Goal: Task Accomplishment & Management: Complete application form

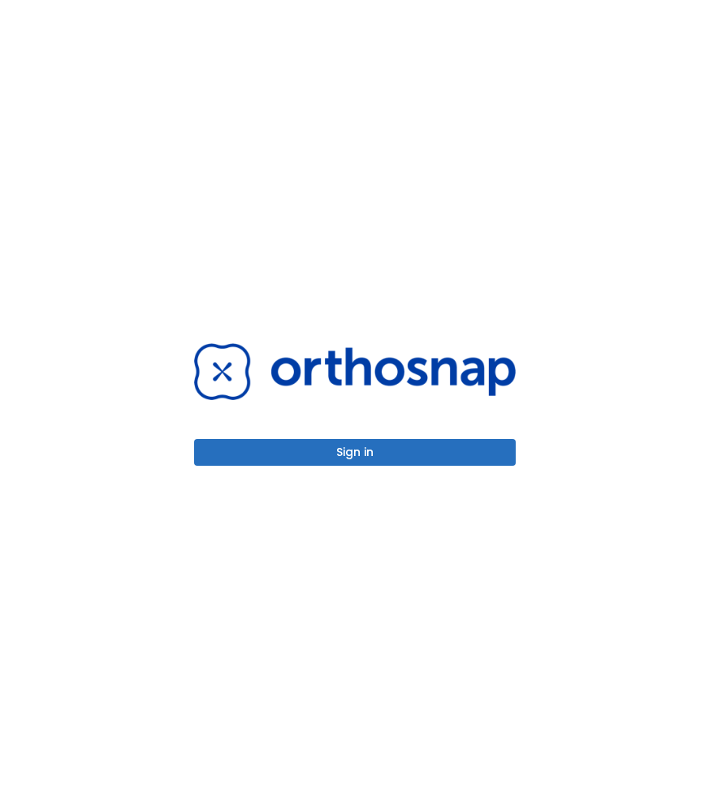
drag, startPoint x: 366, startPoint y: 461, endPoint x: 352, endPoint y: 465, distance: 14.4
click at [367, 460] on button "Sign in" at bounding box center [355, 452] width 322 height 27
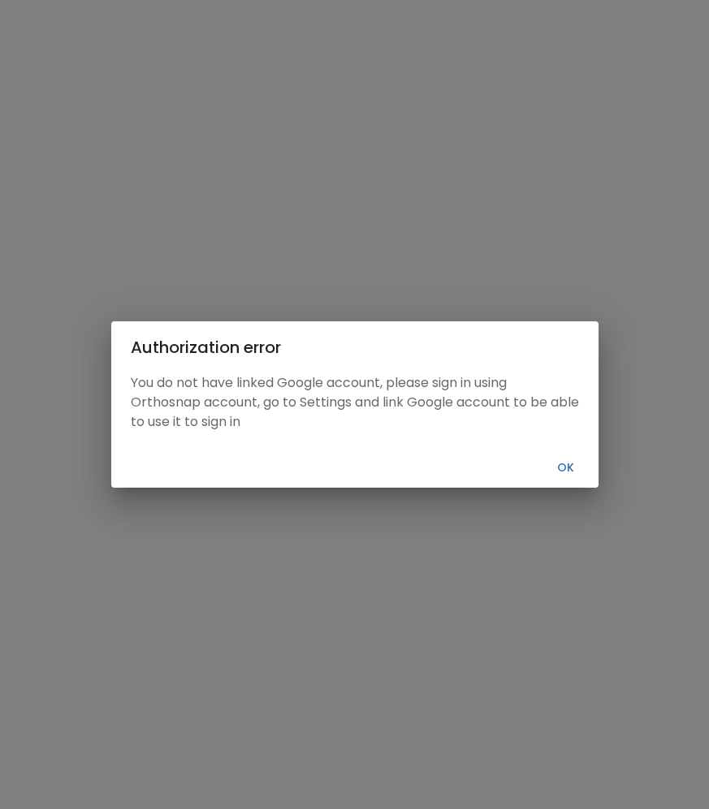
click at [559, 466] on button "Ok" at bounding box center [566, 468] width 52 height 27
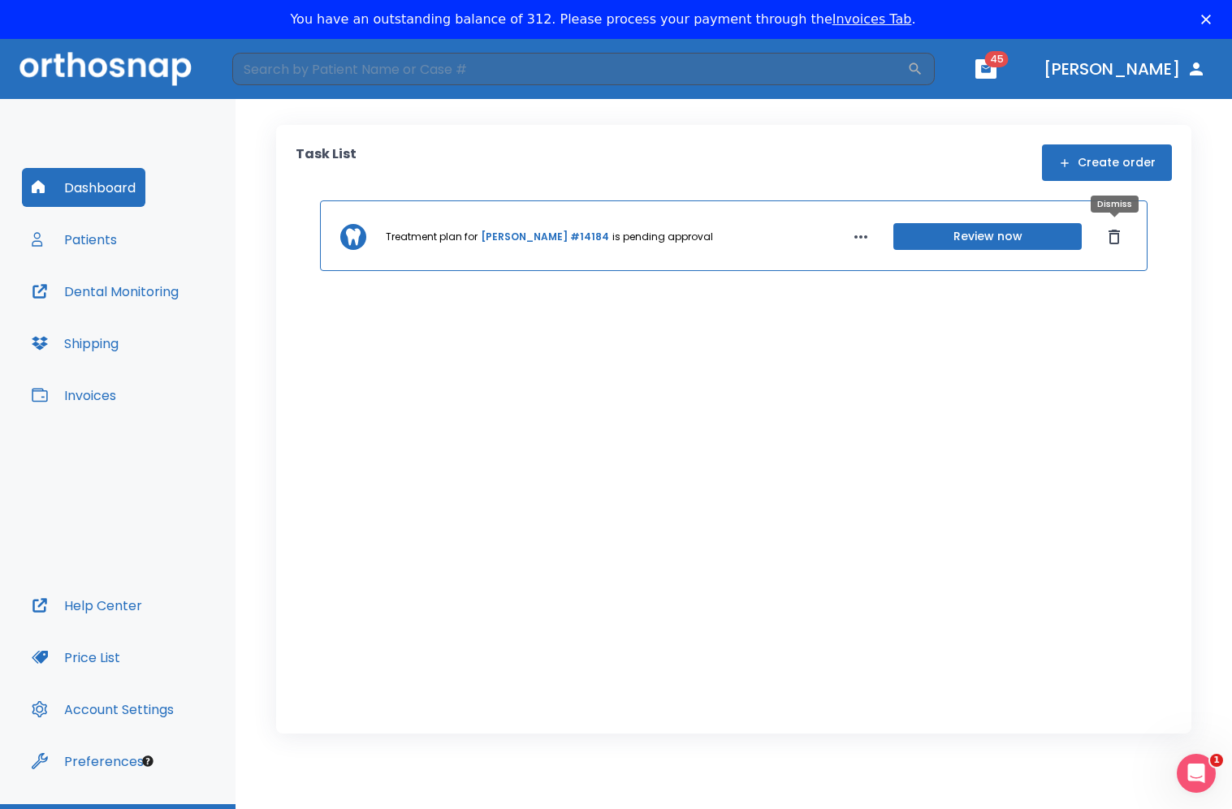
click at [708, 239] on icon "Dismiss" at bounding box center [1113, 236] width 19 height 19
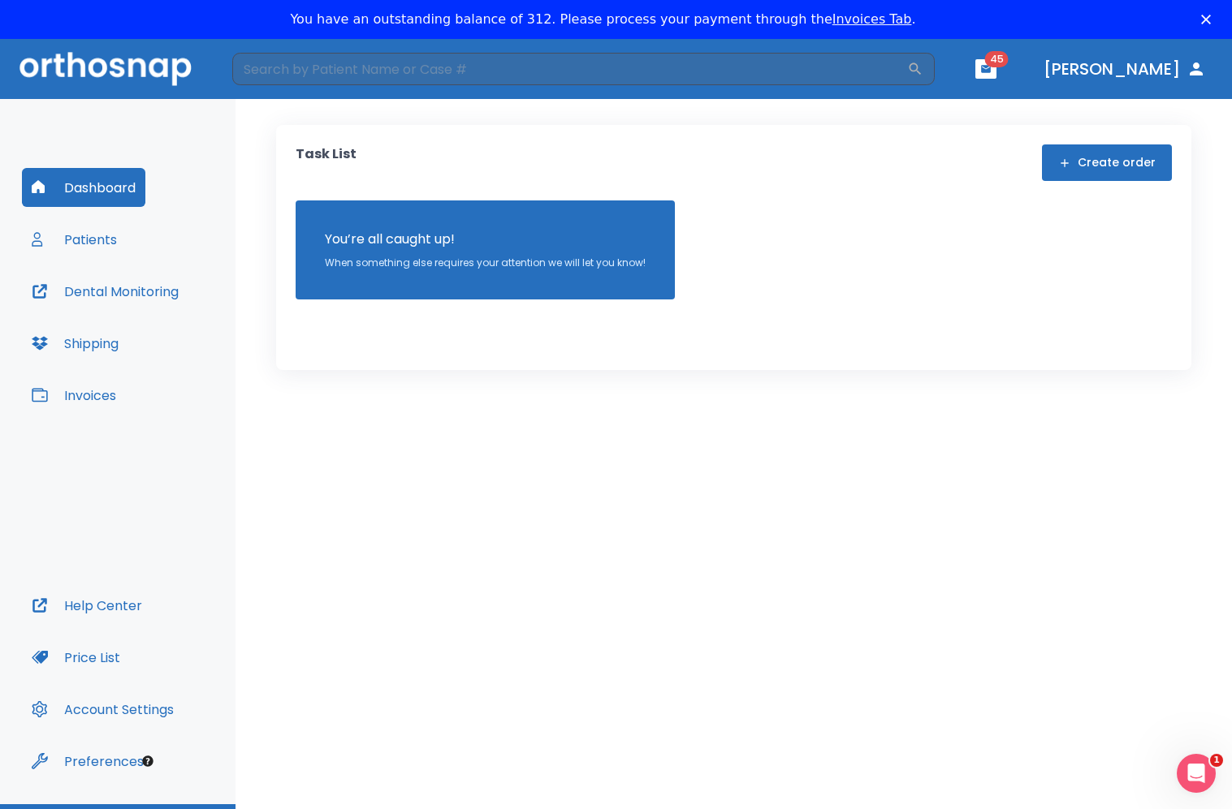
click at [100, 239] on button "Patients" at bounding box center [74, 239] width 105 height 39
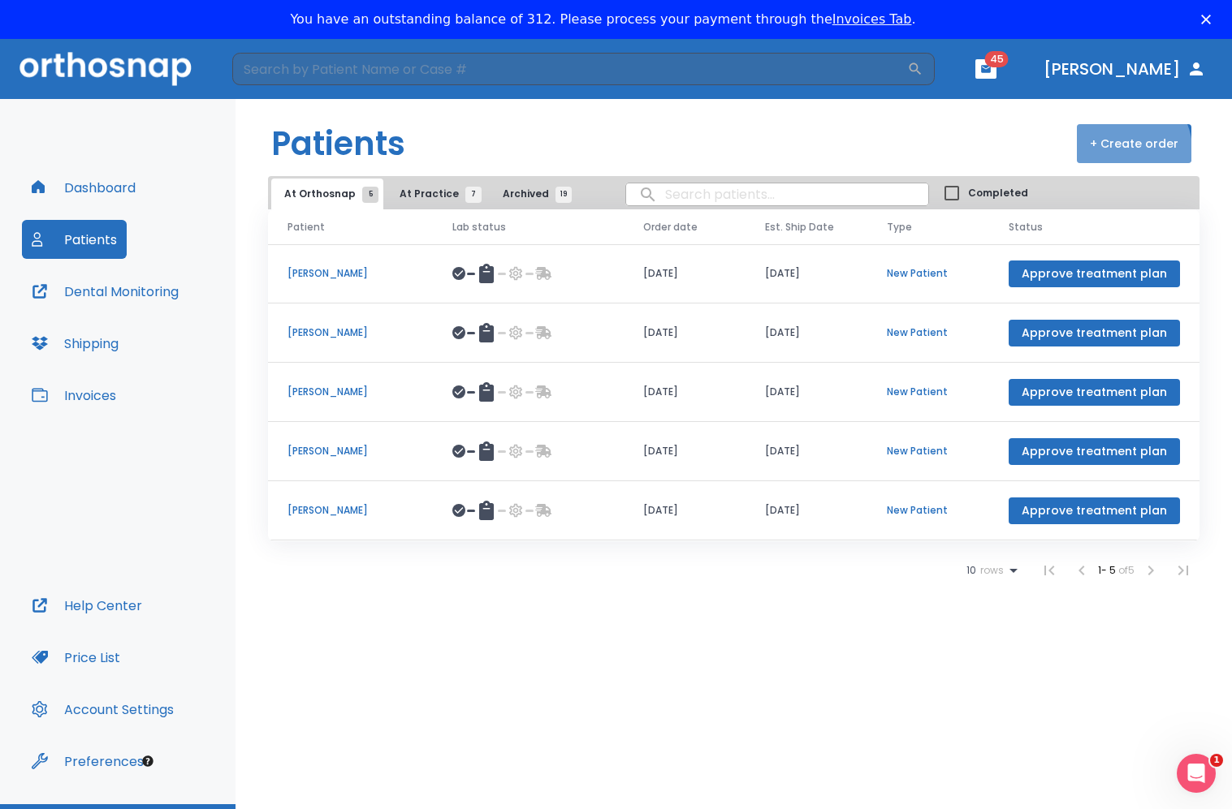
click at [708, 149] on button "+ Create order" at bounding box center [1134, 143] width 114 height 39
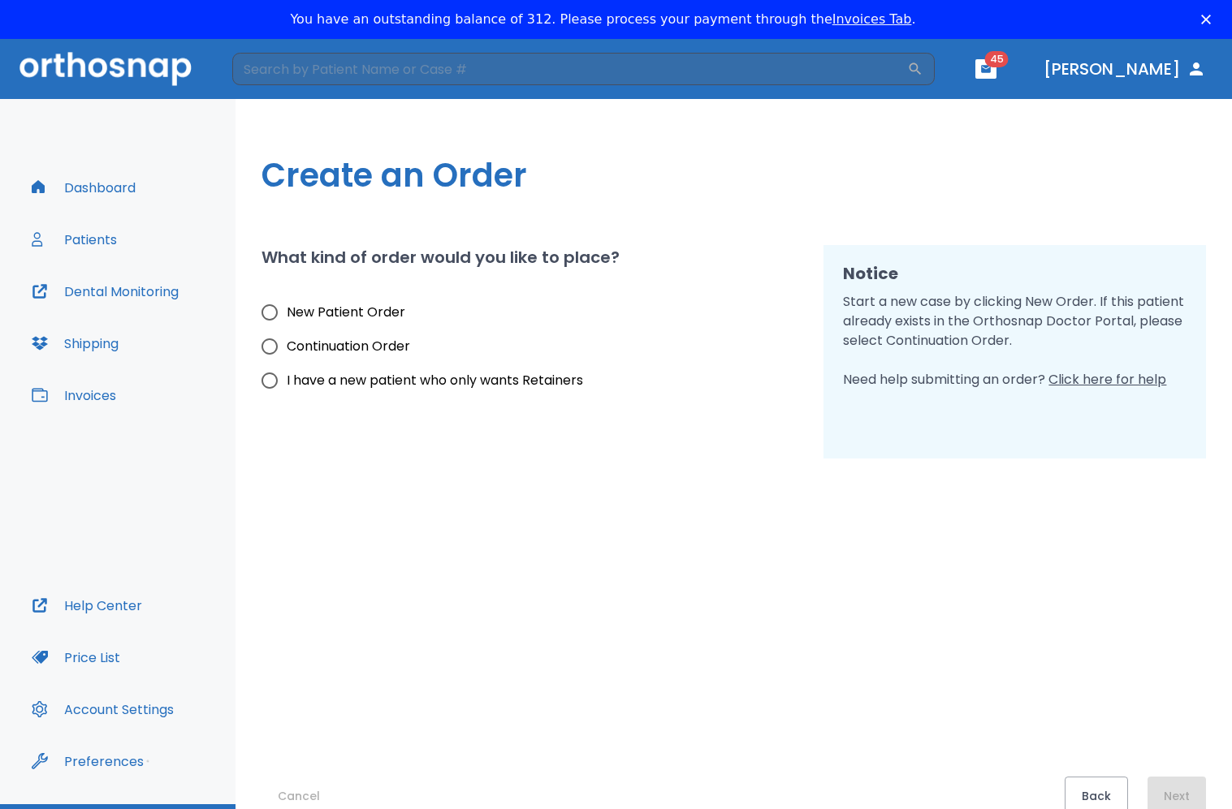
click at [287, 308] on span "New Patient Order" at bounding box center [346, 312] width 119 height 19
click at [287, 308] on input "New Patient Order" at bounding box center [270, 313] width 34 height 34
radio input "true"
click at [708, 786] on button "Next" at bounding box center [1176, 796] width 58 height 39
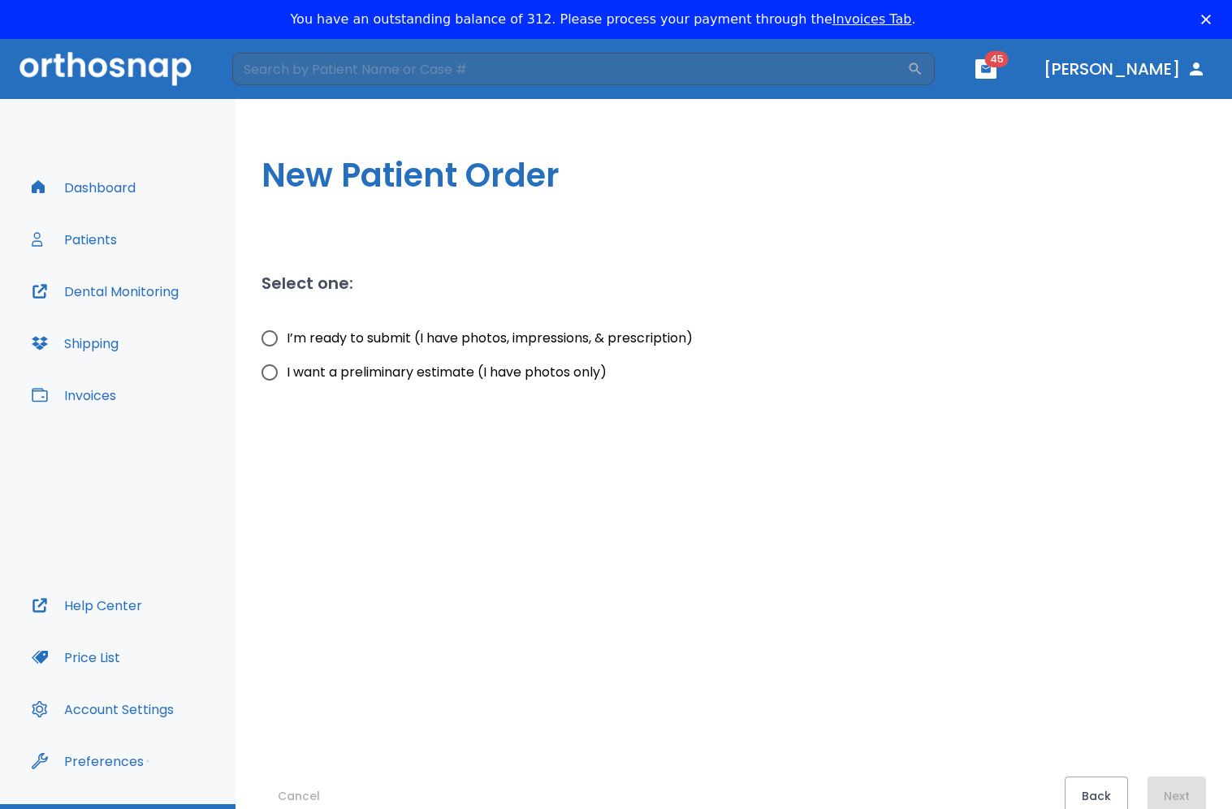
click at [363, 378] on span "I want a preliminary estimate (I have photos only)" at bounding box center [447, 372] width 320 height 19
click at [287, 378] on input "I want a preliminary estimate (I have photos only)" at bounding box center [270, 373] width 34 height 34
radio input "true"
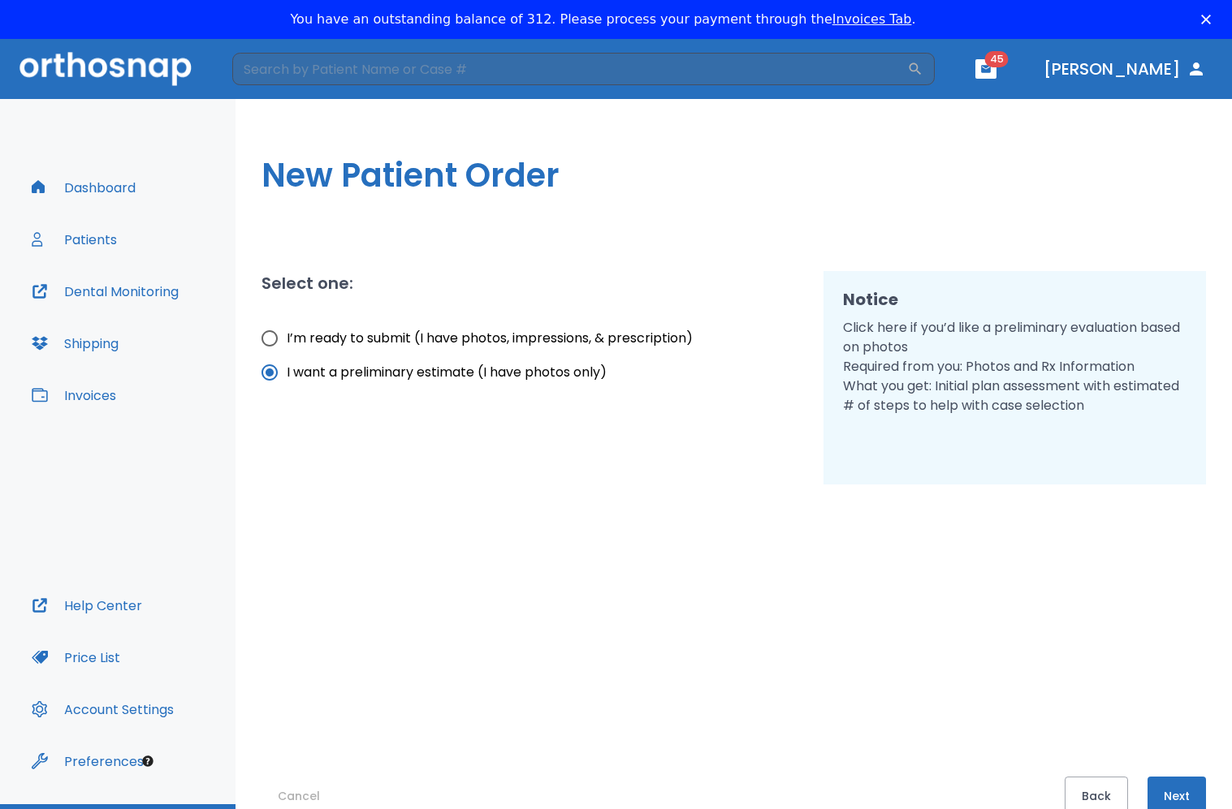
click at [419, 340] on span "I’m ready to submit (I have photos, impressions, & prescription)" at bounding box center [490, 338] width 406 height 19
click at [287, 340] on input "I’m ready to submit (I have photos, impressions, & prescription)" at bounding box center [270, 339] width 34 height 34
radio input "true"
click at [708, 790] on button "Next" at bounding box center [1176, 796] width 58 height 39
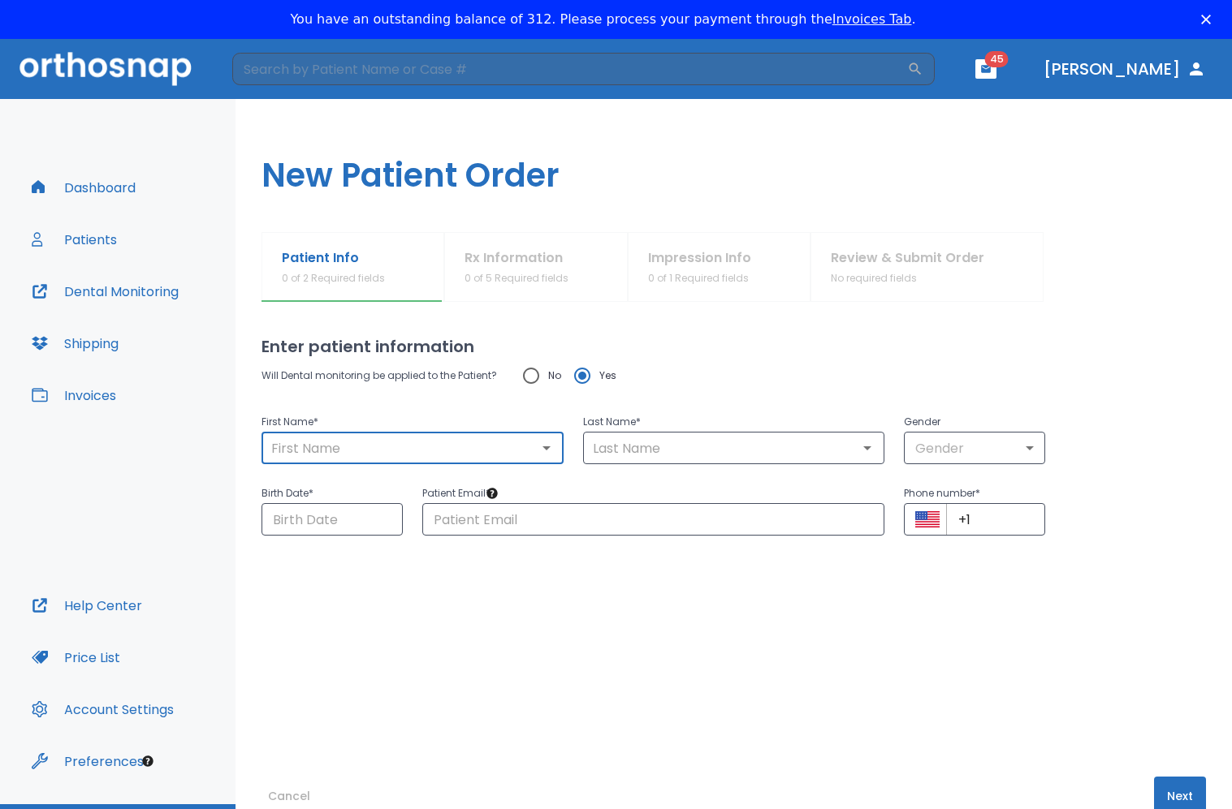
click at [428, 448] on input "text" at bounding box center [412, 448] width 292 height 23
type input "Fatima"
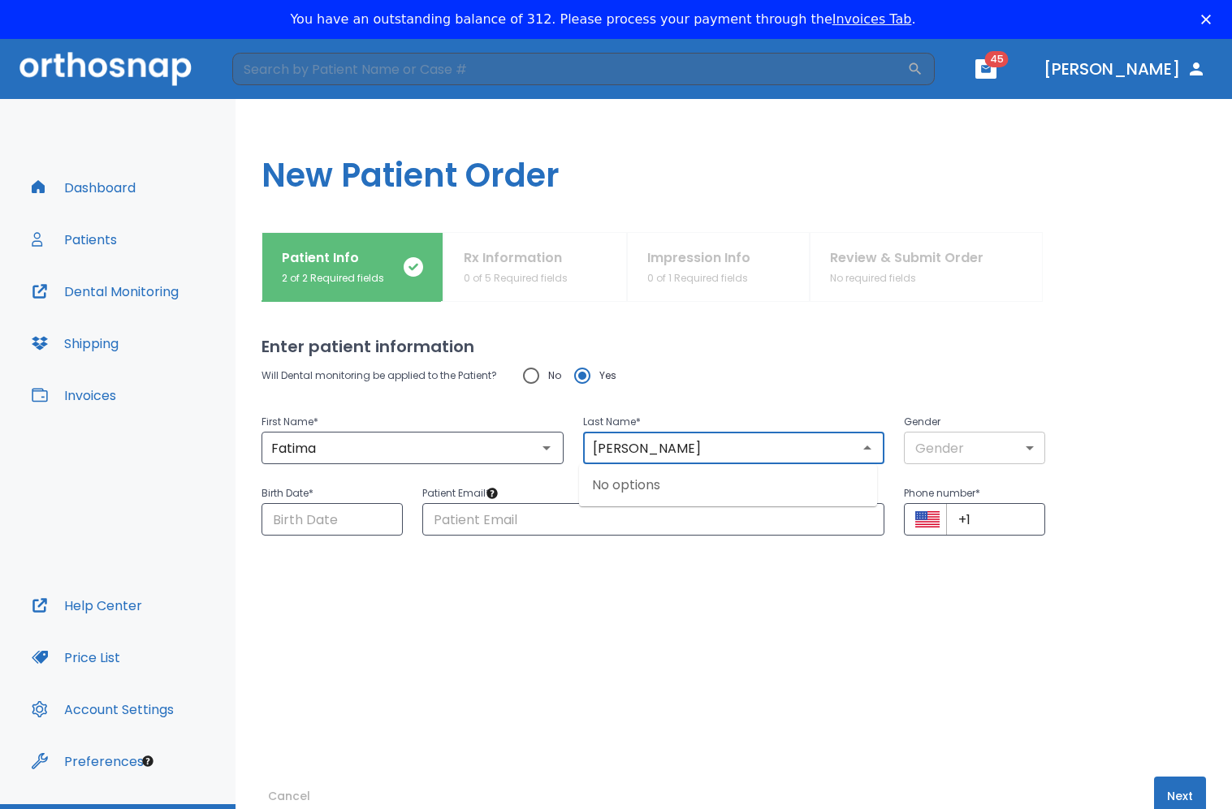
type input "Perez"
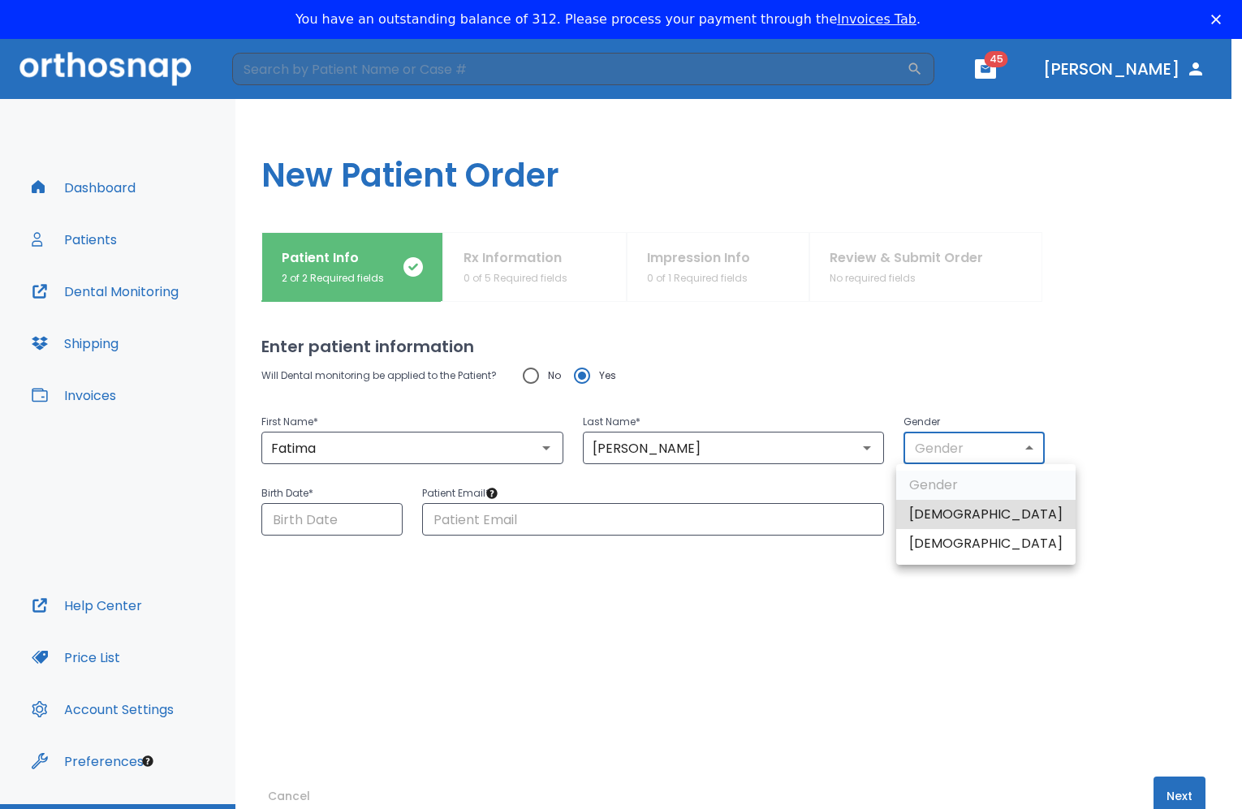
click at [708, 450] on body "​ 45 Dr. Mortenson Dashboard Patients Dental Monitoring Shipping Invoices Help …" at bounding box center [621, 443] width 1242 height 809
click at [708, 538] on li "Female" at bounding box center [985, 543] width 179 height 29
type input "0"
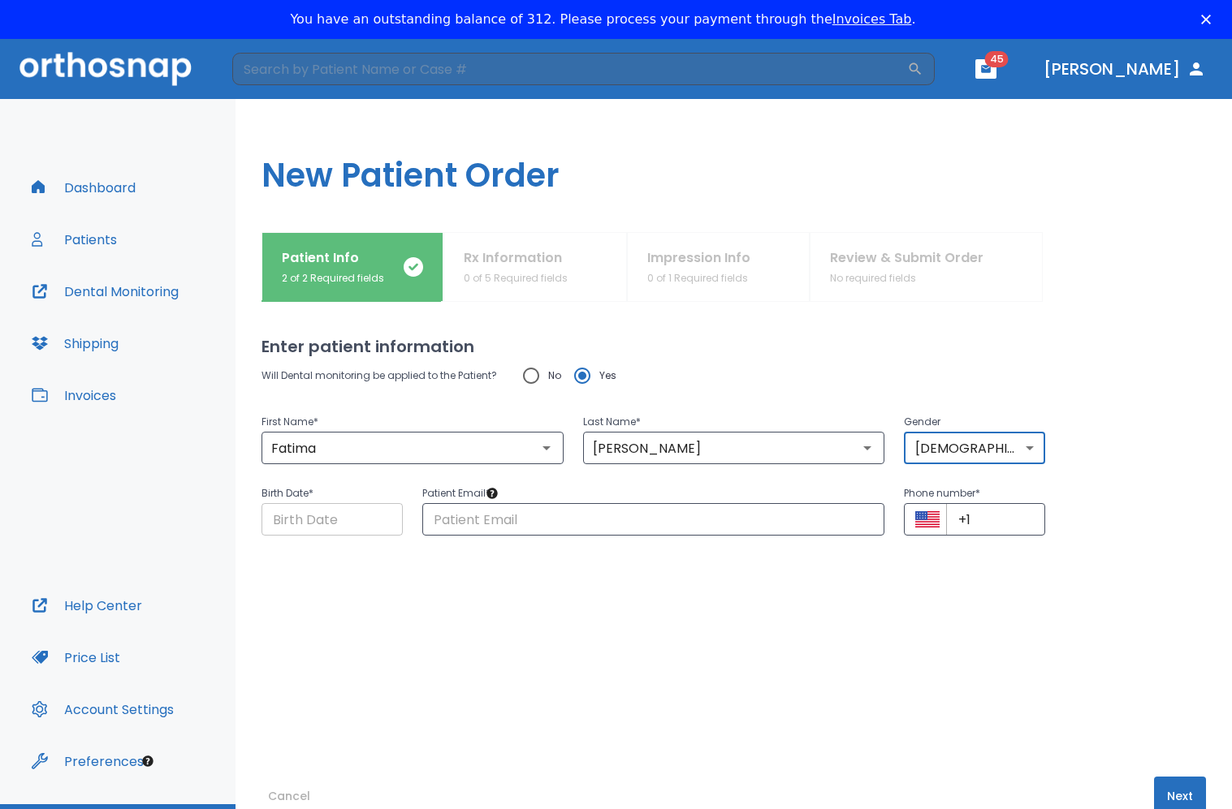
click at [375, 519] on input "Choose date" at bounding box center [331, 519] width 141 height 32
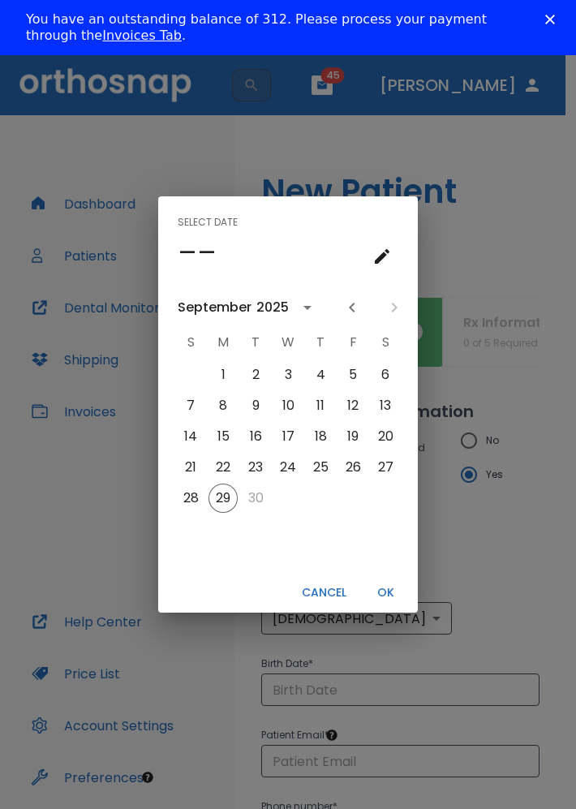
click at [323, 218] on div "Select date ––" at bounding box center [288, 239] width 260 height 86
click at [278, 302] on div "2025" at bounding box center [273, 307] width 32 height 19
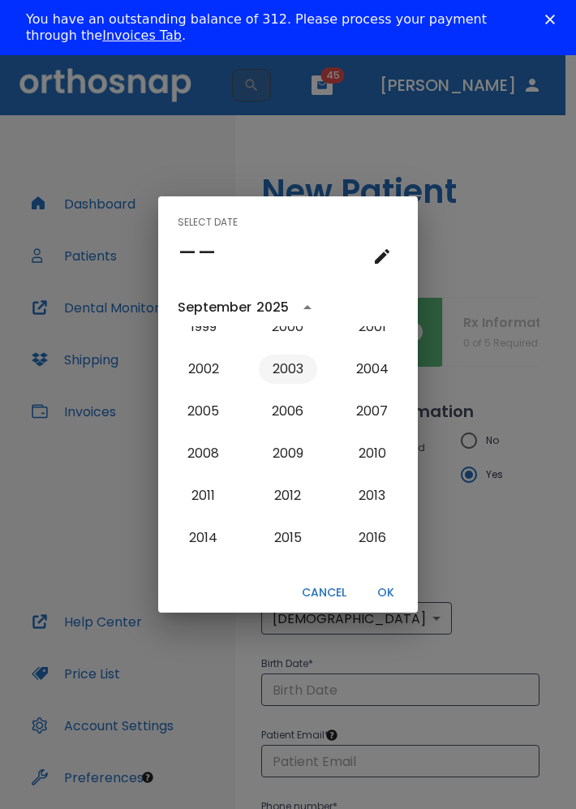
scroll to position [1385, 0]
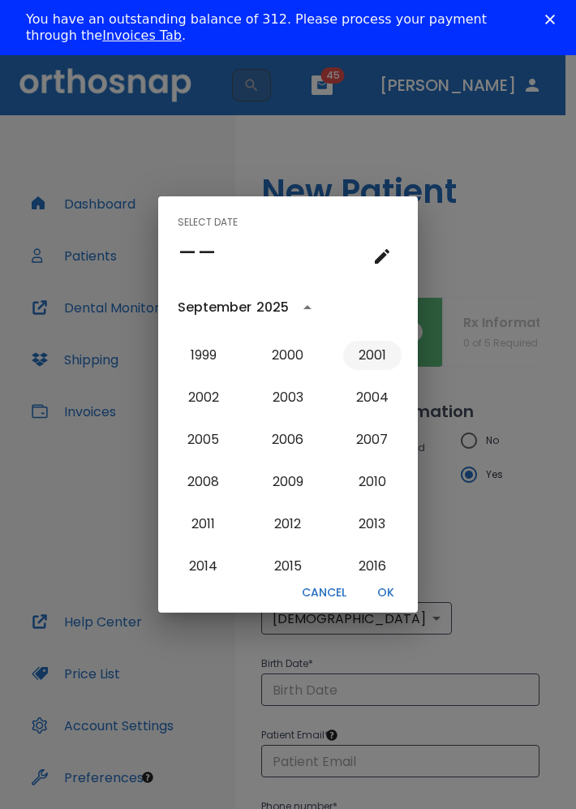
click at [352, 356] on button "2001" at bounding box center [372, 355] width 58 height 29
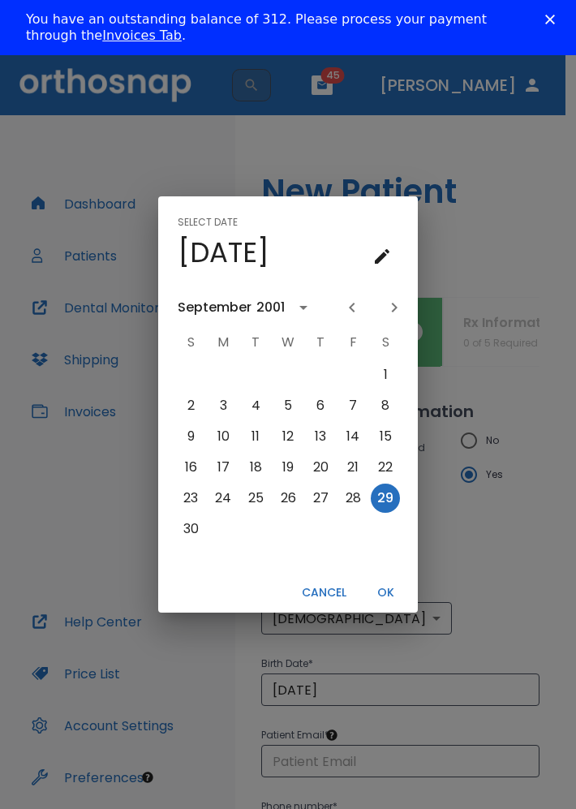
click at [281, 307] on div "2001" at bounding box center [271, 307] width 28 height 19
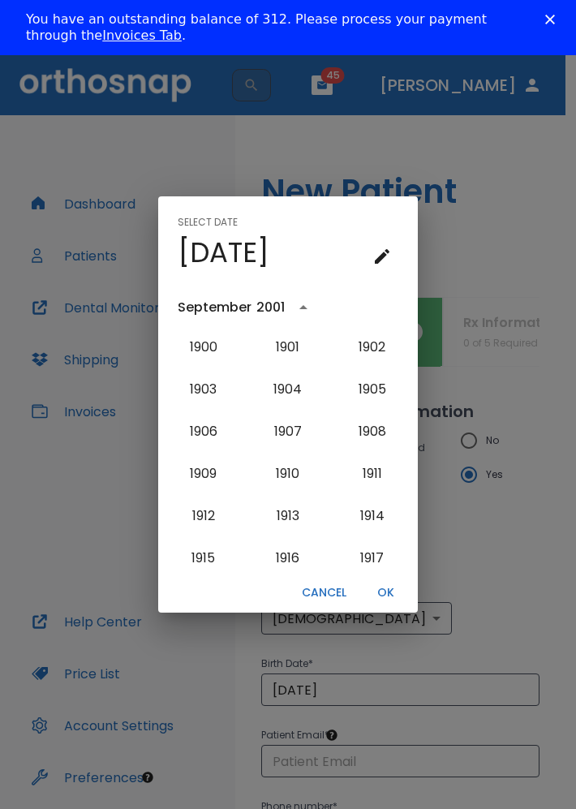
scroll to position [1291, 0]
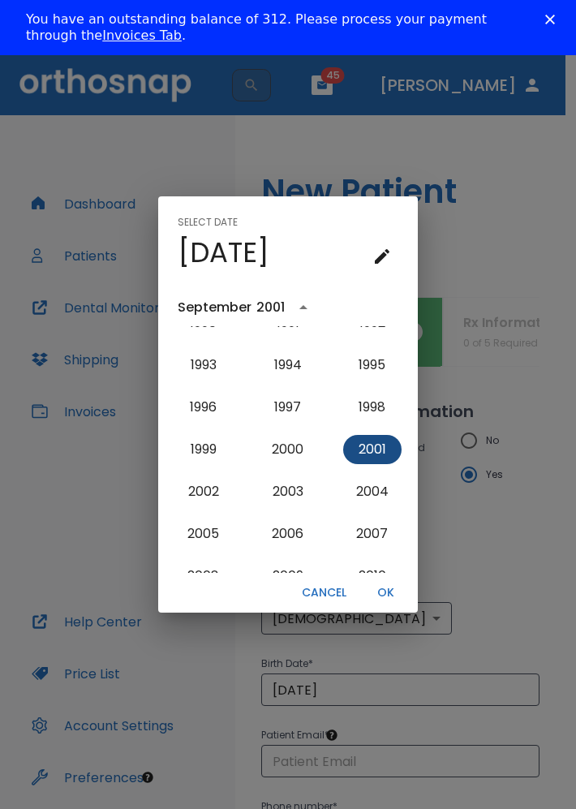
click at [366, 455] on button "2001" at bounding box center [372, 449] width 58 height 29
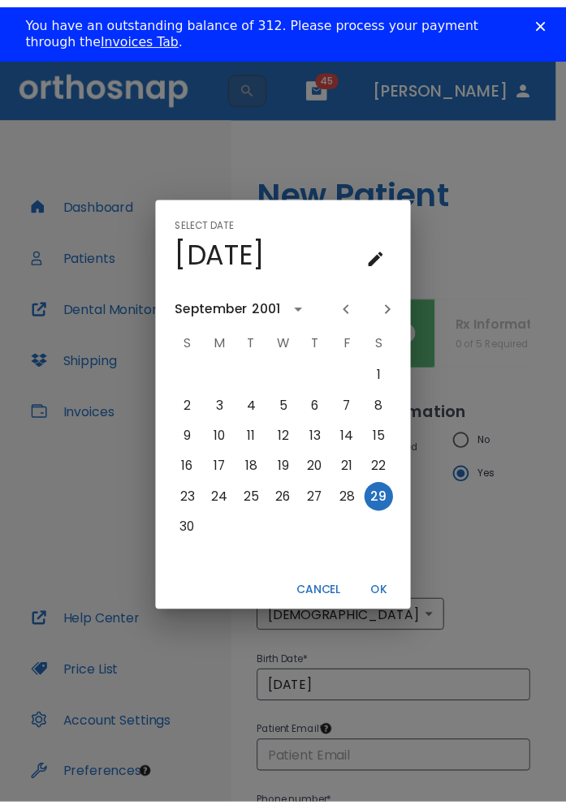
scroll to position [0, 0]
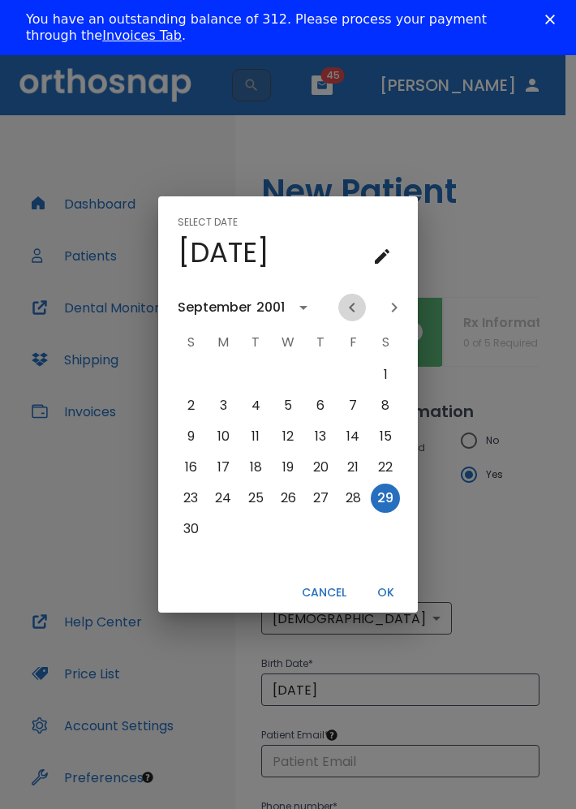
click at [352, 304] on icon "Previous month" at bounding box center [352, 307] width 19 height 19
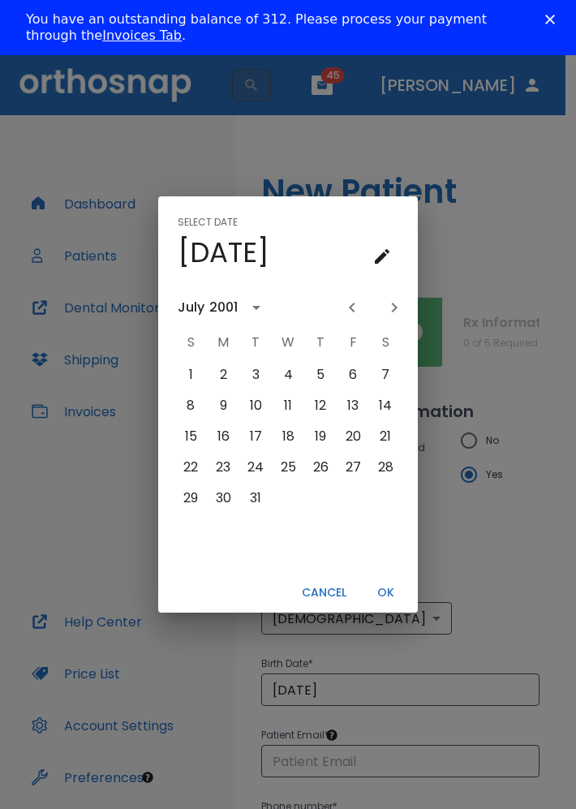
click at [352, 304] on icon "Previous month" at bounding box center [352, 307] width 19 height 19
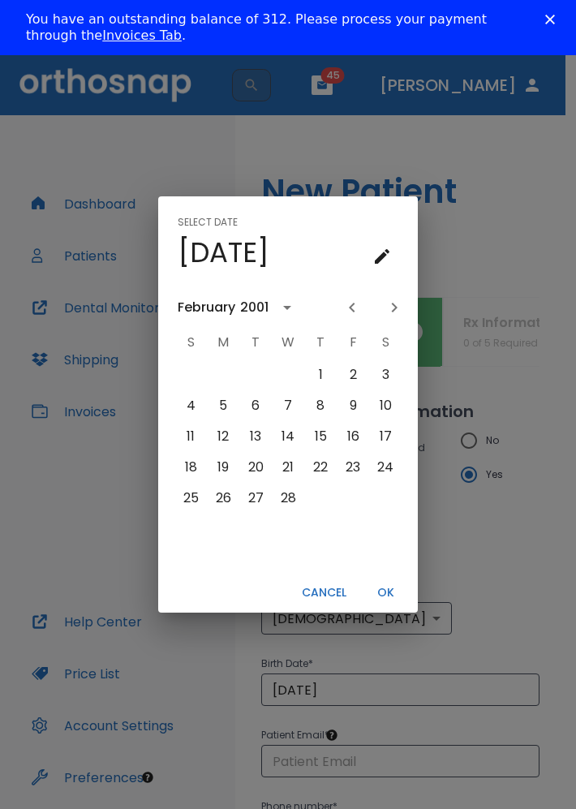
click at [352, 304] on icon "Previous month" at bounding box center [352, 307] width 19 height 19
click at [356, 439] on button "19" at bounding box center [353, 436] width 29 height 29
type input "01/19/2001"
click at [391, 589] on button "OK" at bounding box center [386, 593] width 52 height 27
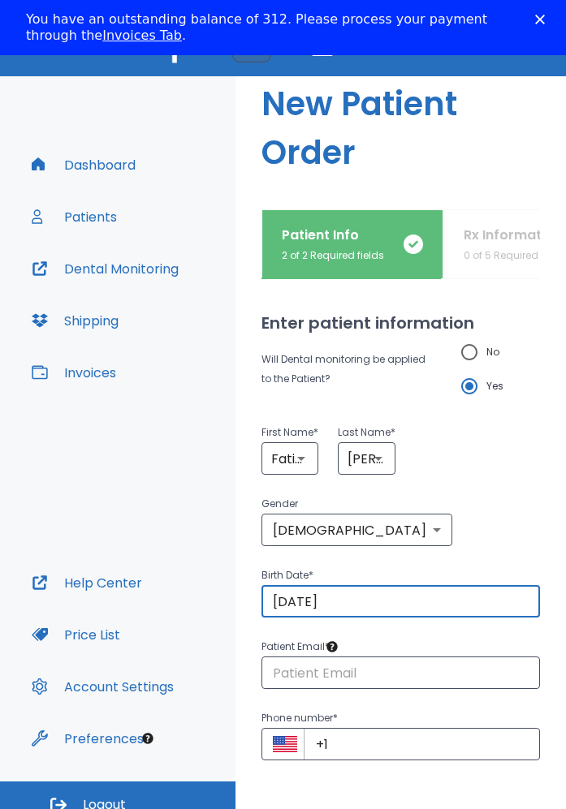
scroll to position [55, 0]
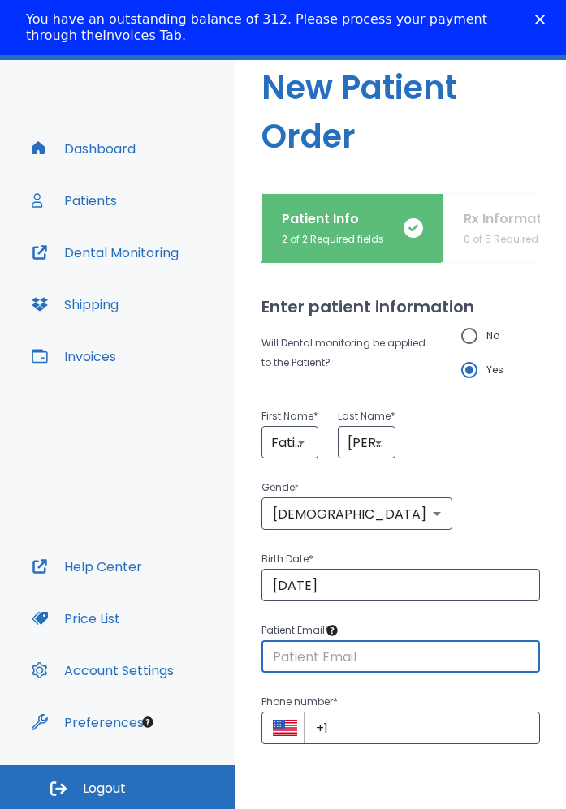
click at [336, 641] on input "text" at bounding box center [400, 657] width 278 height 32
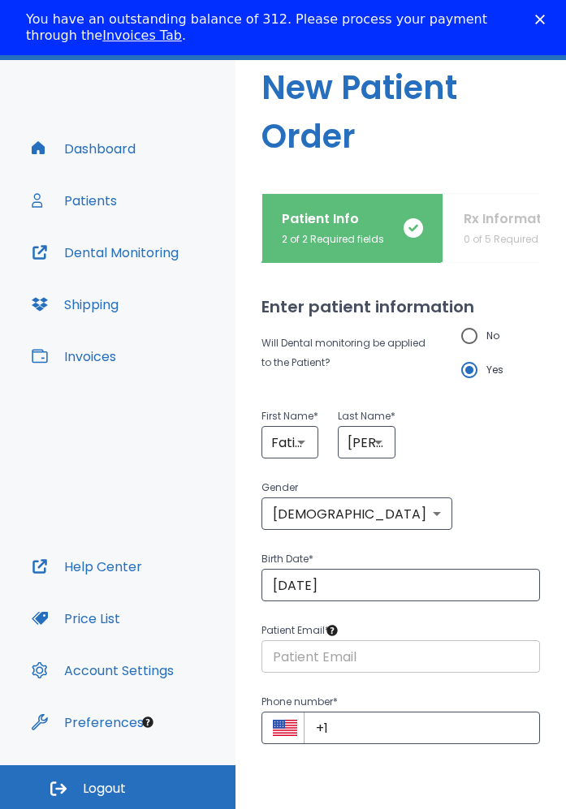
click at [304, 641] on input "text" at bounding box center [400, 657] width 278 height 32
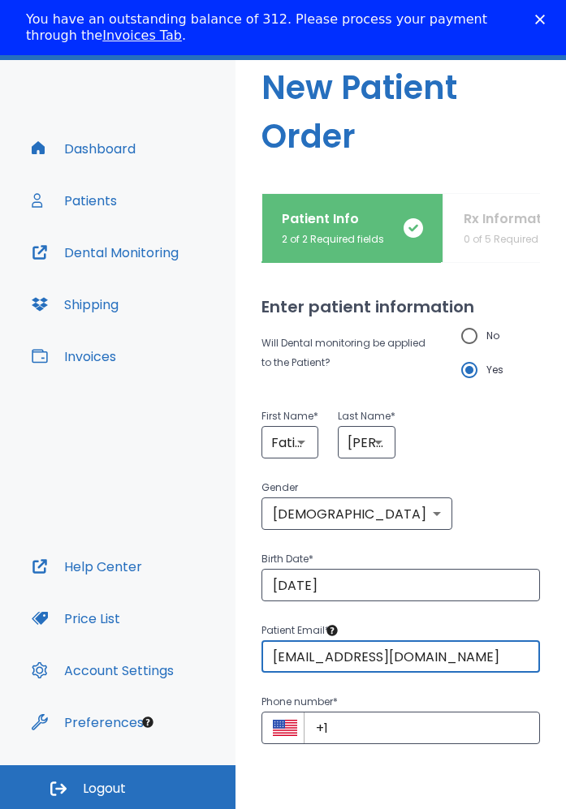
scroll to position [0, 42]
type input "fatimamonse132119@gmail.com"
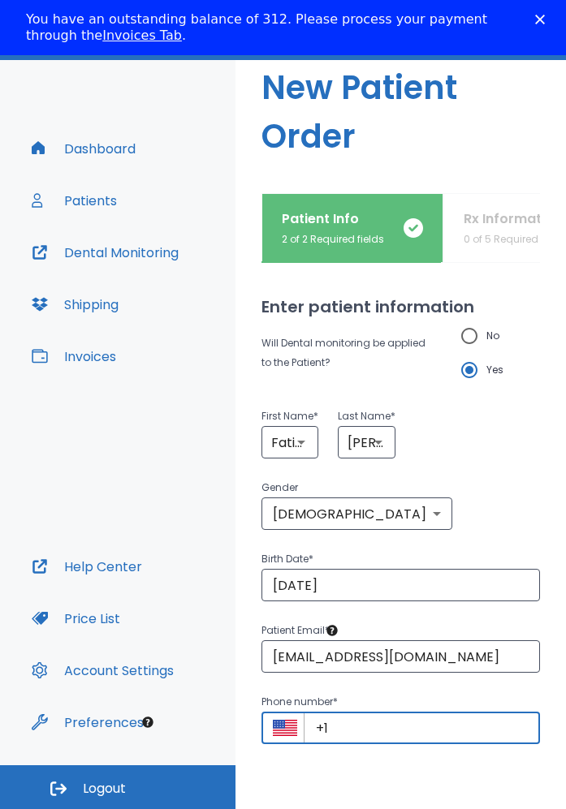
click at [358, 712] on input "+1" at bounding box center [422, 728] width 236 height 32
type input "+1 (707) 974-2814"
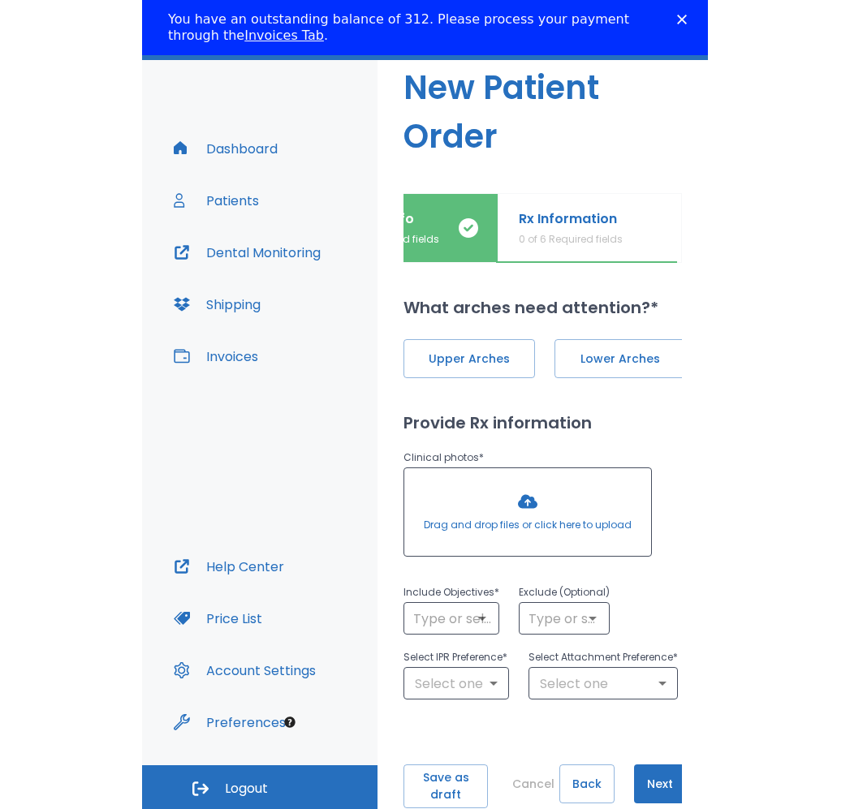
scroll to position [0, 93]
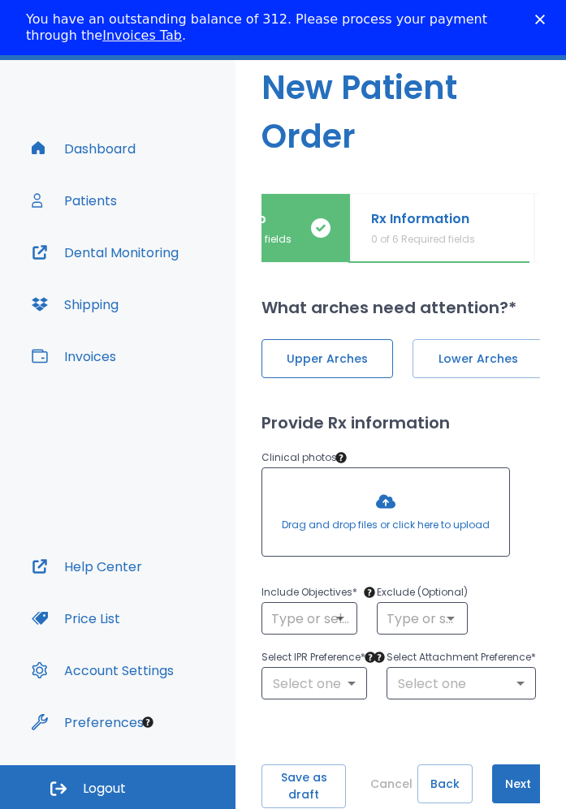
drag, startPoint x: 363, startPoint y: 374, endPoint x: 376, endPoint y: 373, distance: 13.1
click at [363, 374] on button "Upper Arches" at bounding box center [327, 358] width 132 height 39
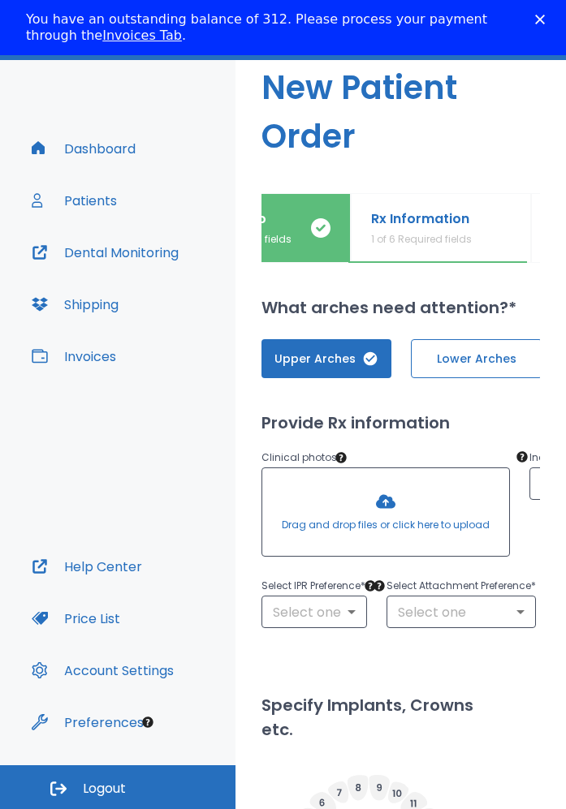
click at [463, 351] on span "Lower Arches" at bounding box center [476, 359] width 97 height 17
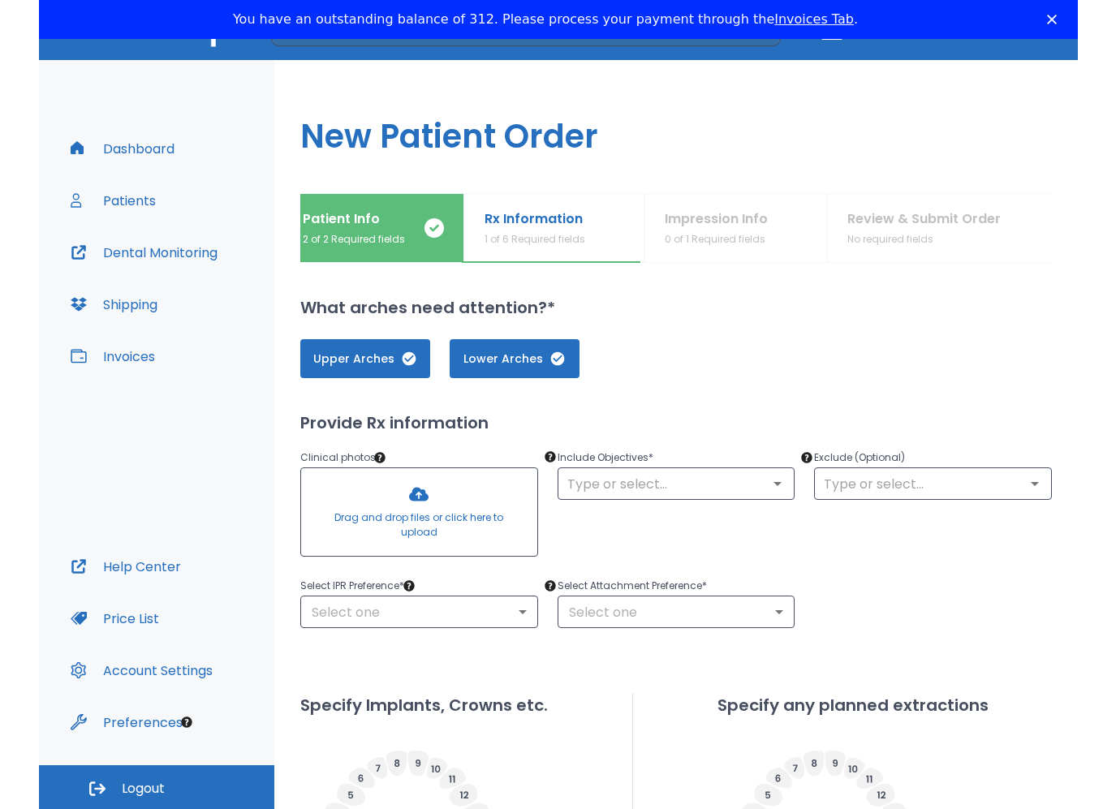
scroll to position [0, 0]
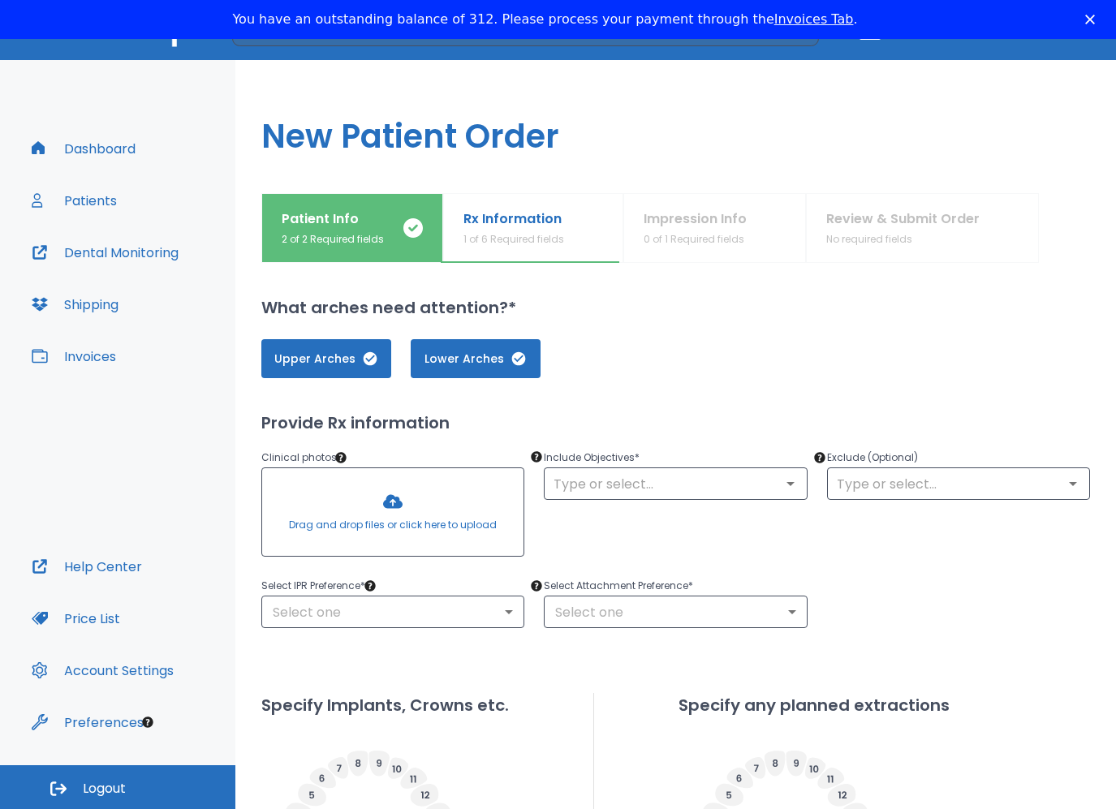
click at [704, 500] on div "Include Objectives * ​" at bounding box center [666, 496] width 283 height 135
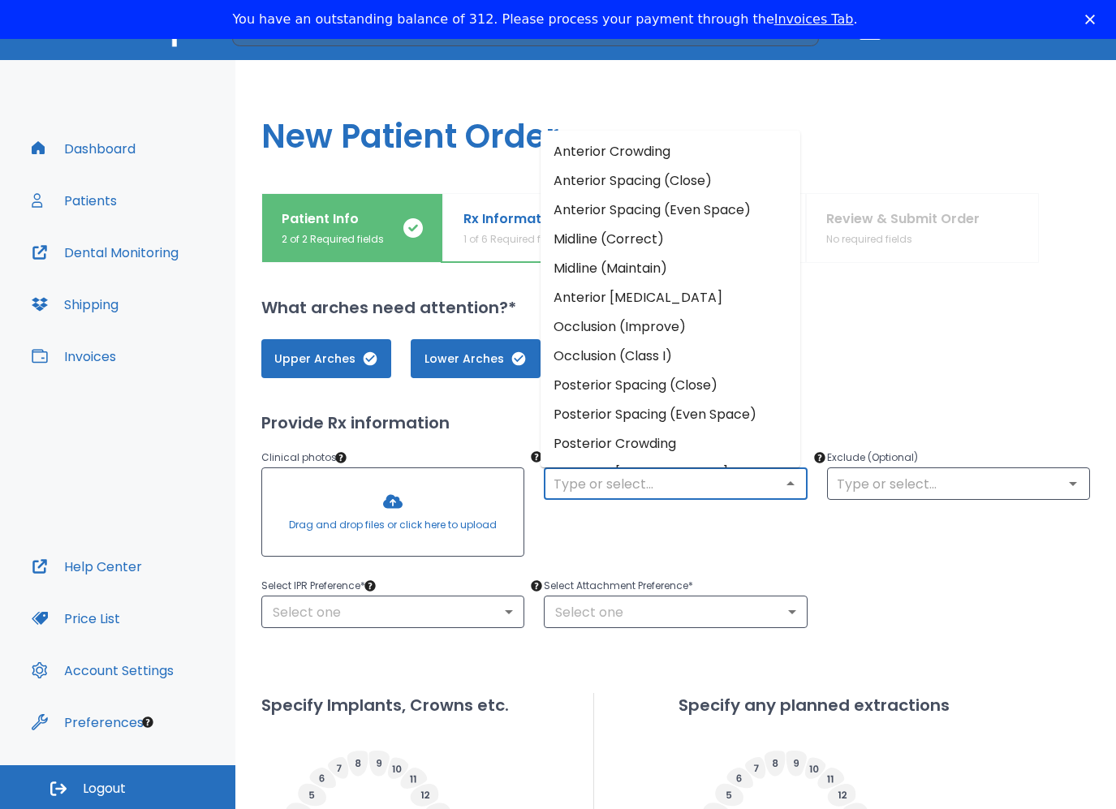
click at [708, 482] on input "text" at bounding box center [675, 484] width 253 height 23
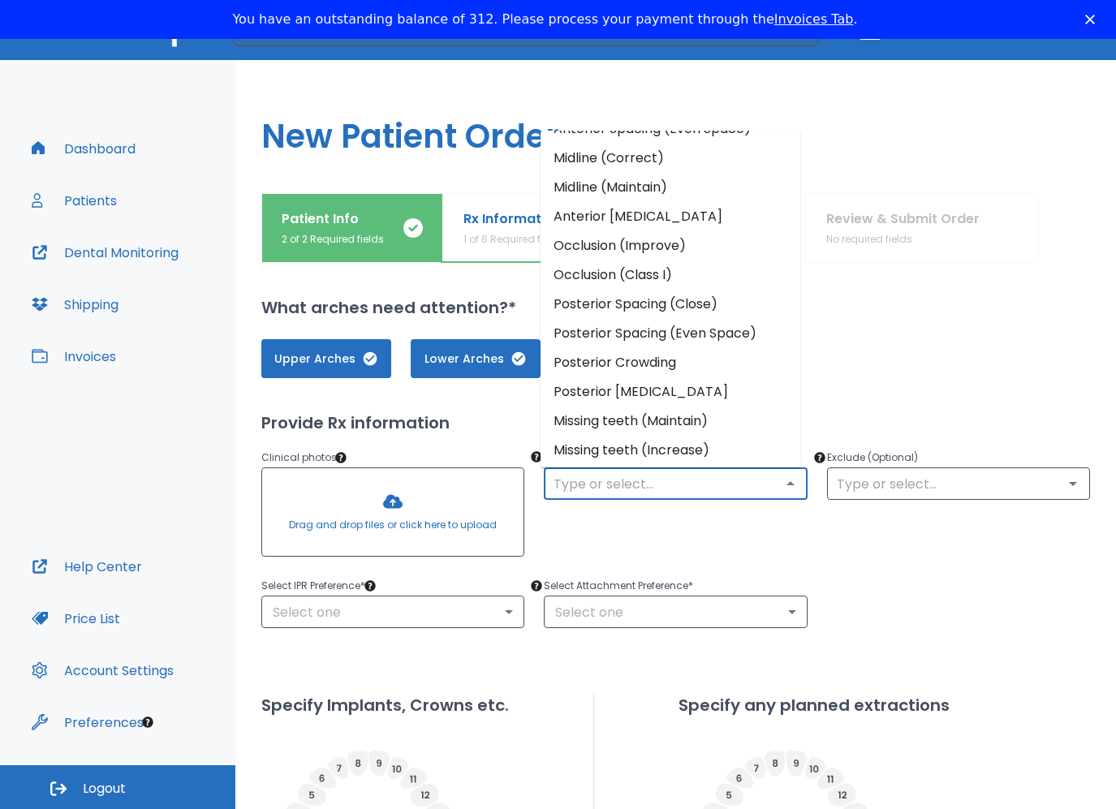
click at [676, 301] on li "Posterior Spacing (Close)" at bounding box center [671, 304] width 260 height 29
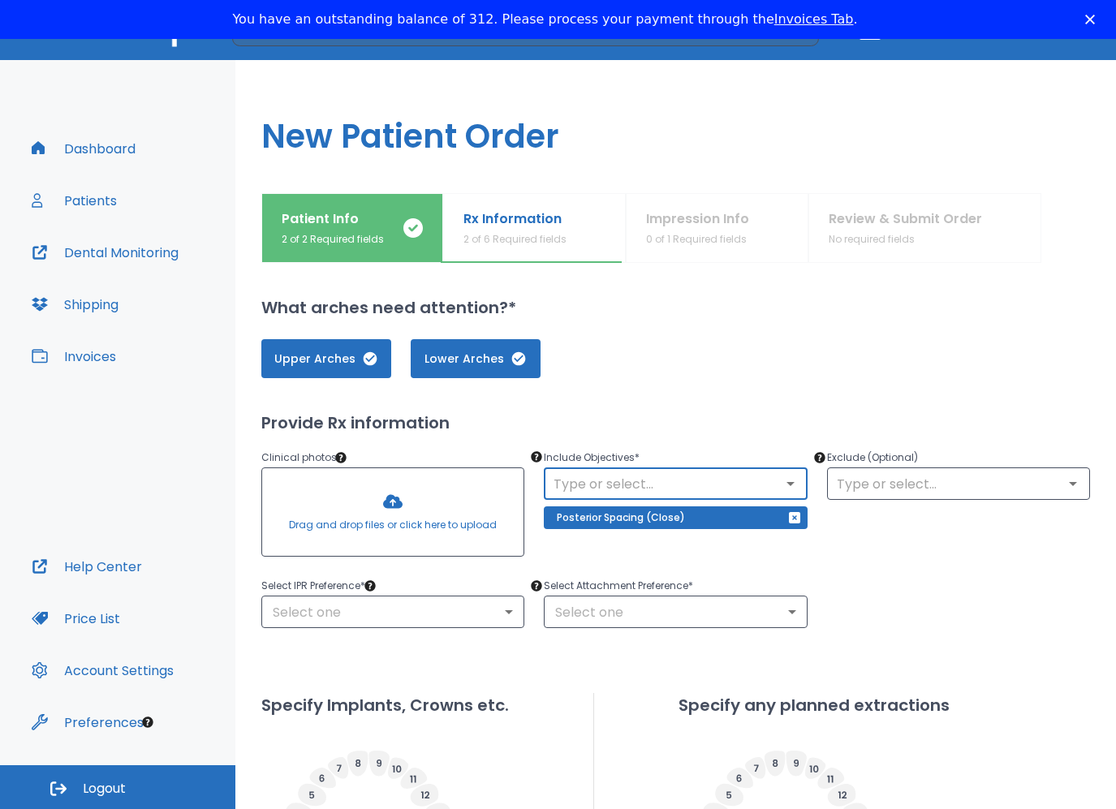
click at [667, 494] on input "text" at bounding box center [675, 484] width 253 height 23
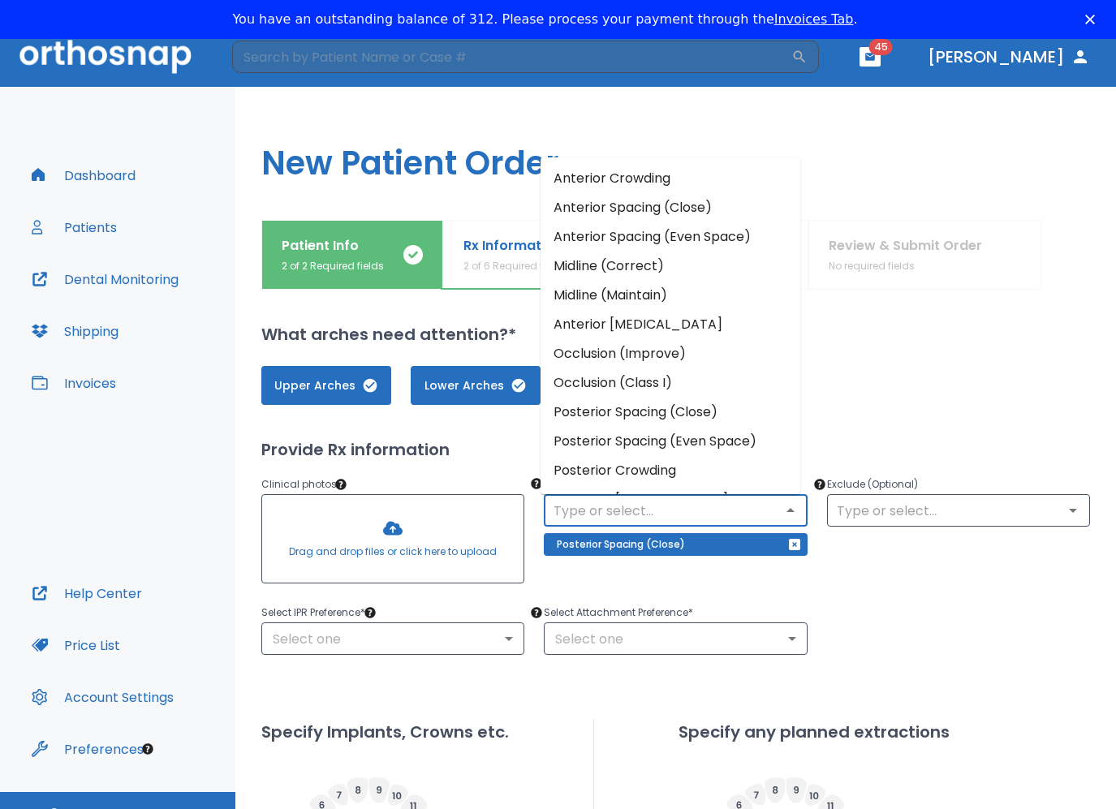
scroll to position [0, 0]
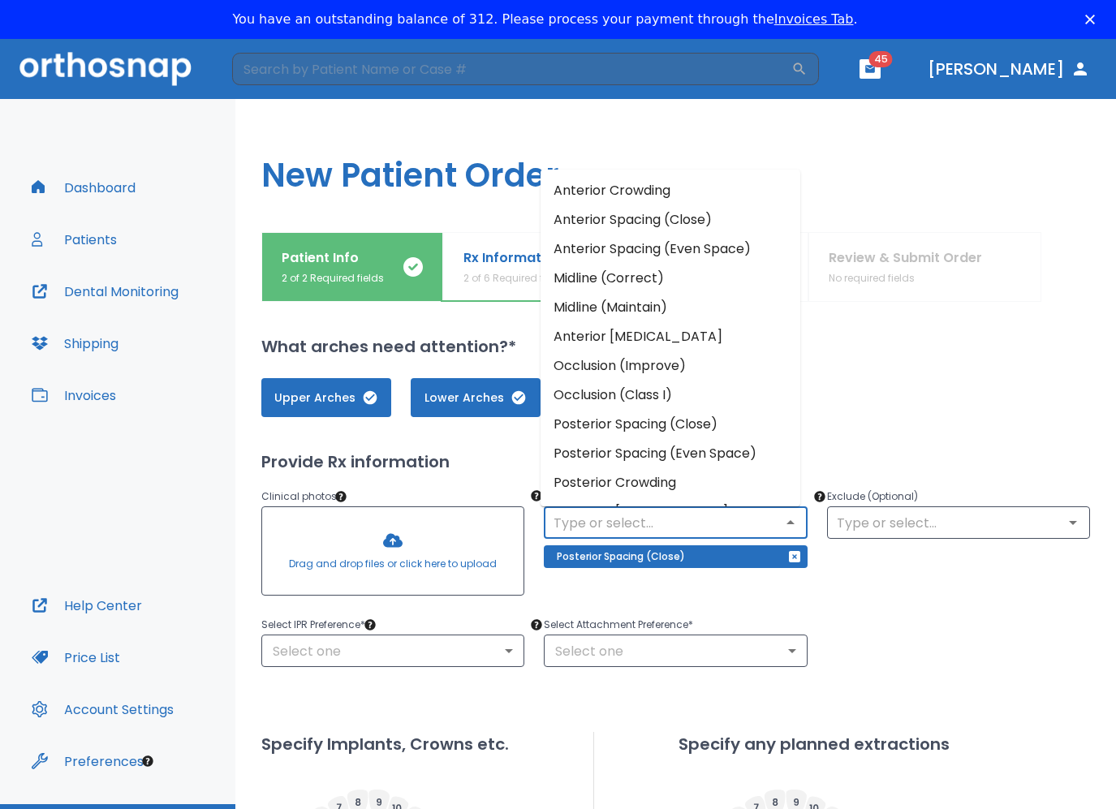
click at [643, 188] on li "Anterior Crowding" at bounding box center [671, 190] width 260 height 29
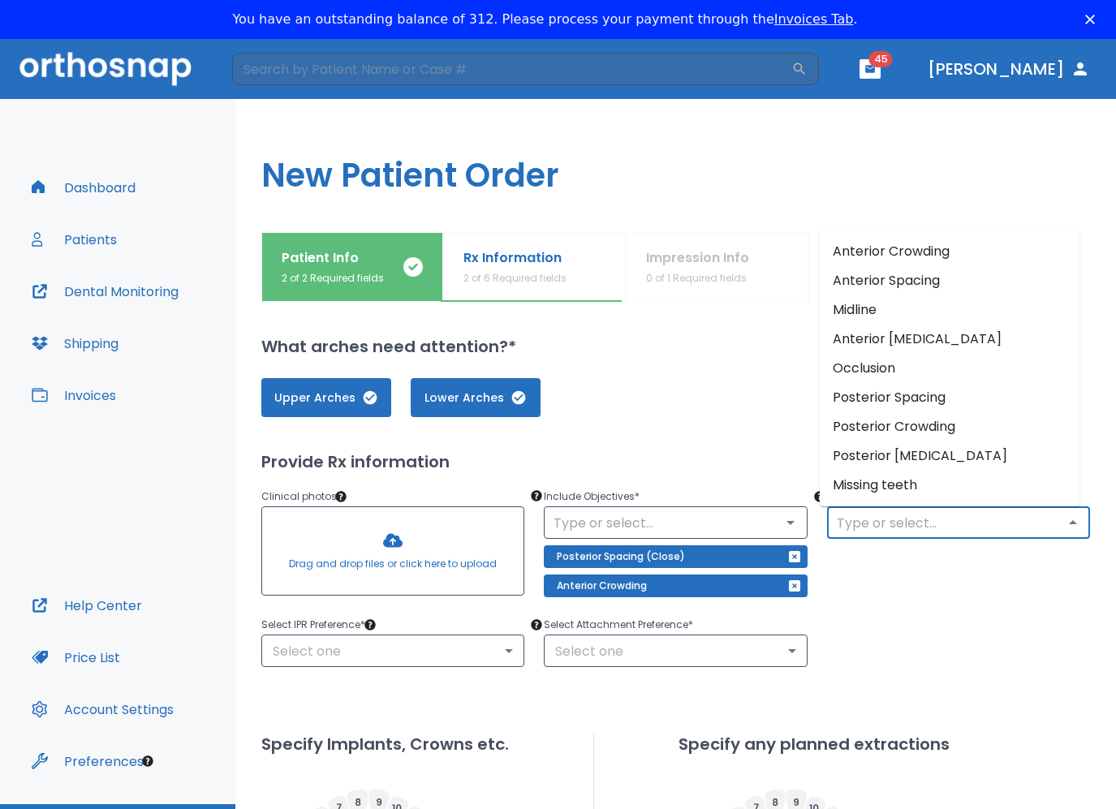
click at [708, 531] on input "text" at bounding box center [958, 523] width 253 height 23
click at [708, 578] on div "Exclude (Optional) ​" at bounding box center [949, 535] width 283 height 135
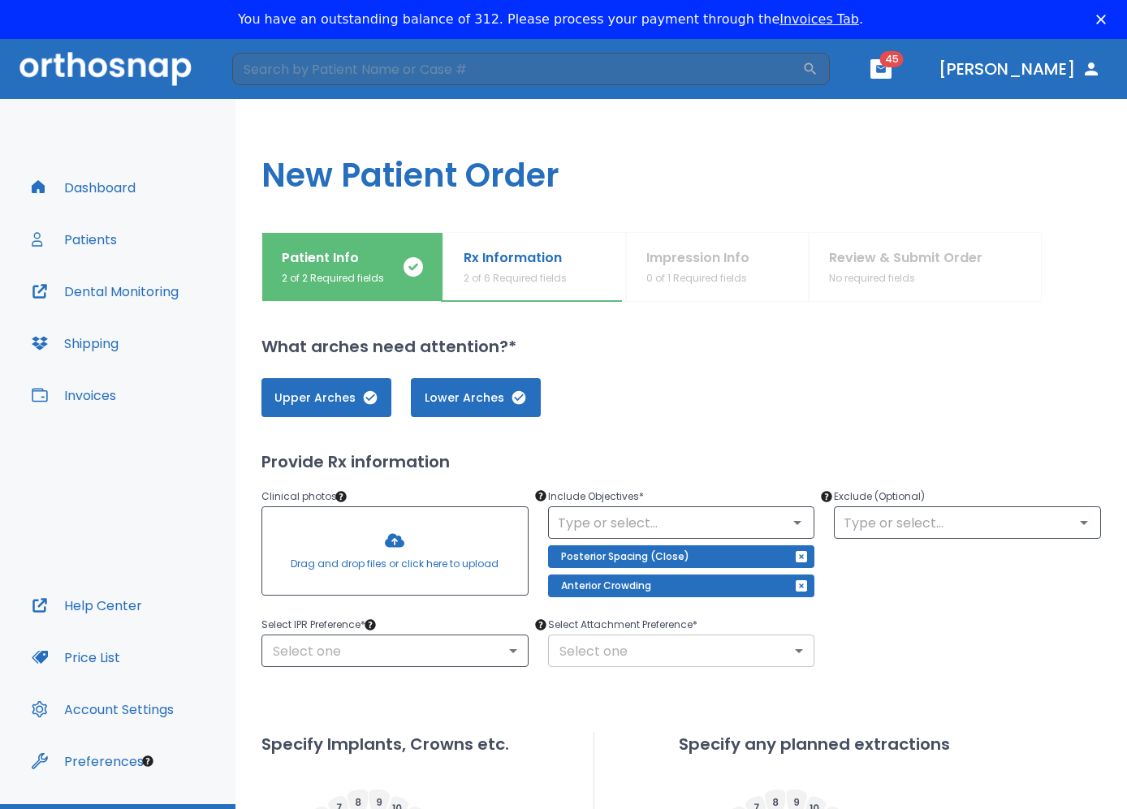
click at [674, 657] on body "​ 45 Dr. Mortenson Dashboard Patients Dental Monitoring Shipping Invoices Help …" at bounding box center [563, 443] width 1127 height 809
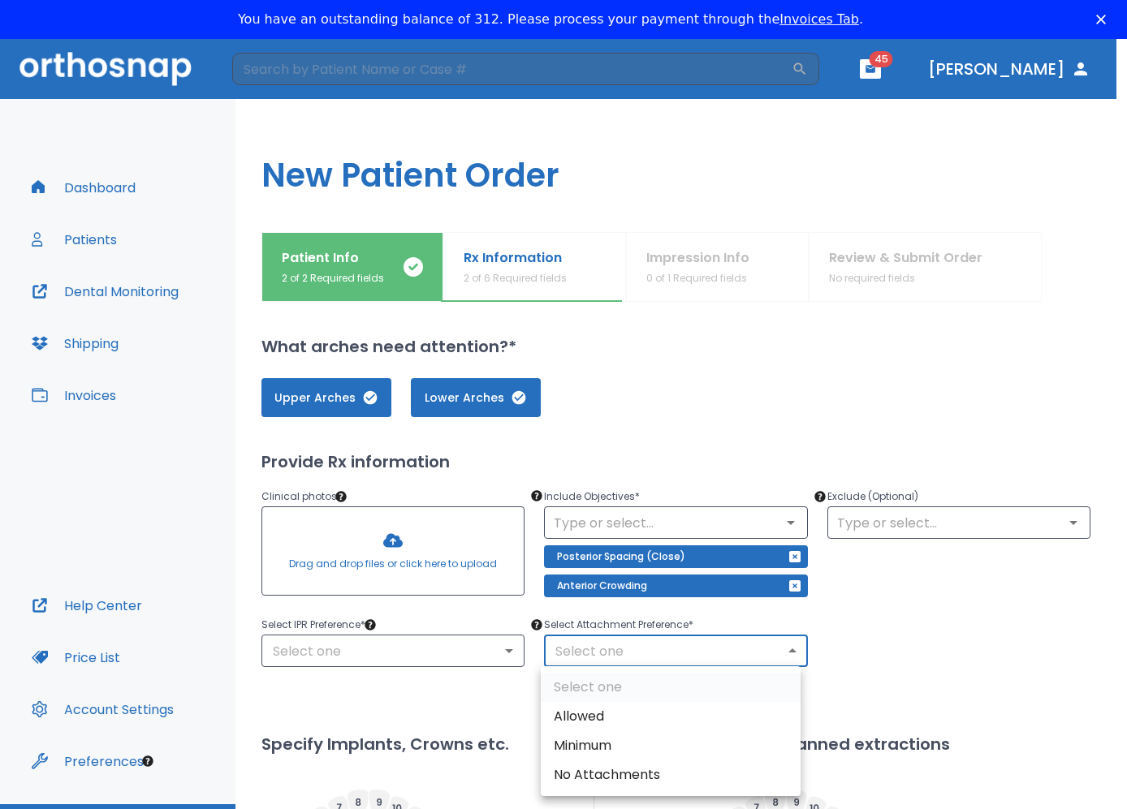
click at [598, 721] on li "Allowed" at bounding box center [671, 716] width 260 height 29
type input "1"
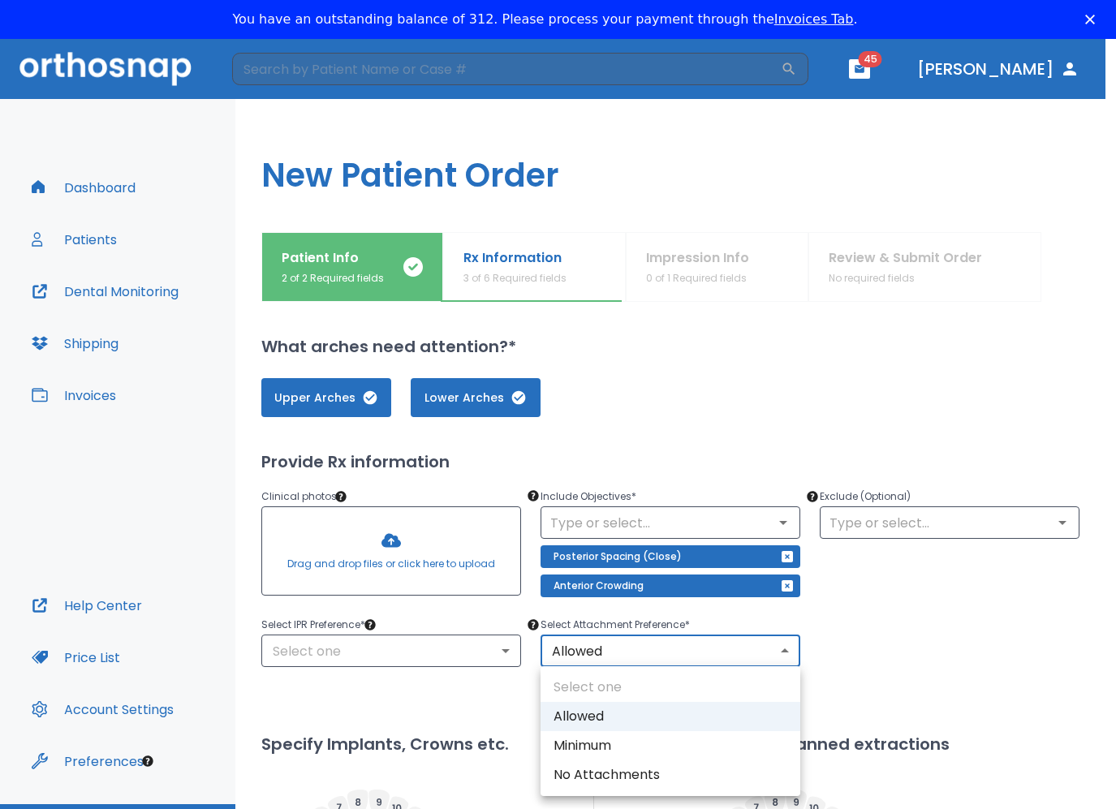
click at [630, 652] on body "​ 45 Dr. Mortenson Dashboard Patients Dental Monitoring Shipping Invoices Help …" at bounding box center [558, 443] width 1116 height 809
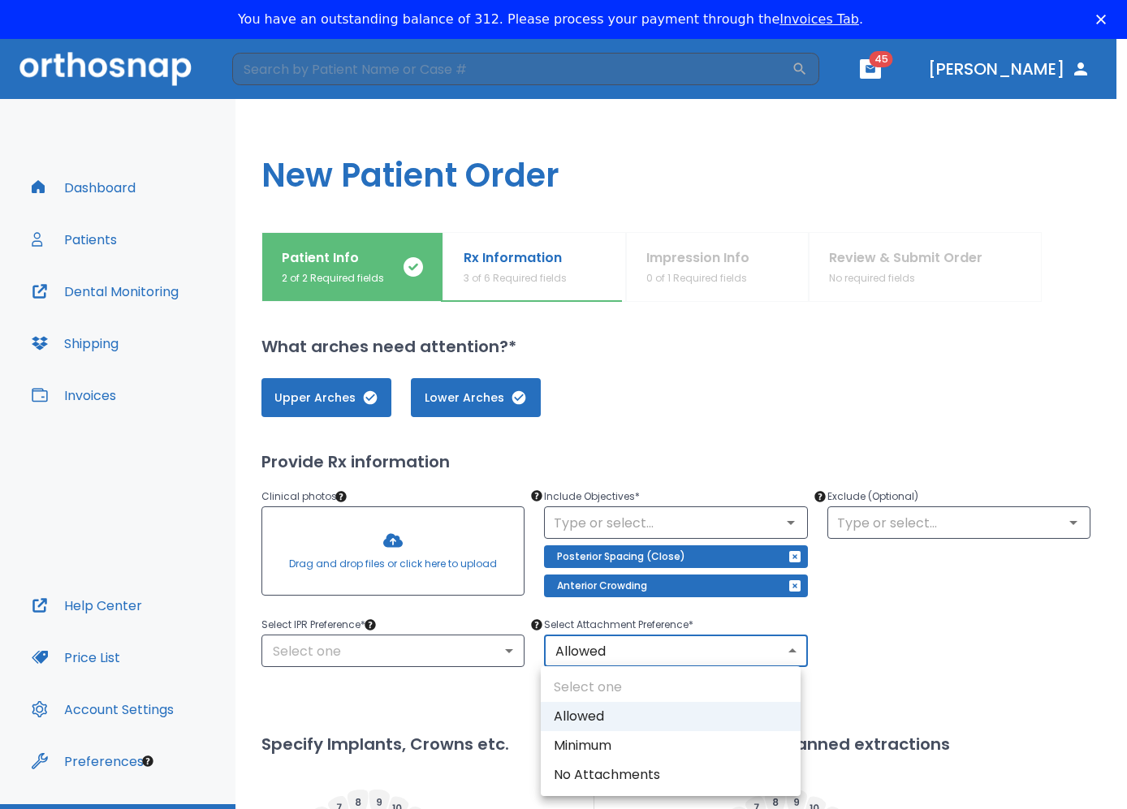
click at [463, 654] on div at bounding box center [563, 404] width 1127 height 809
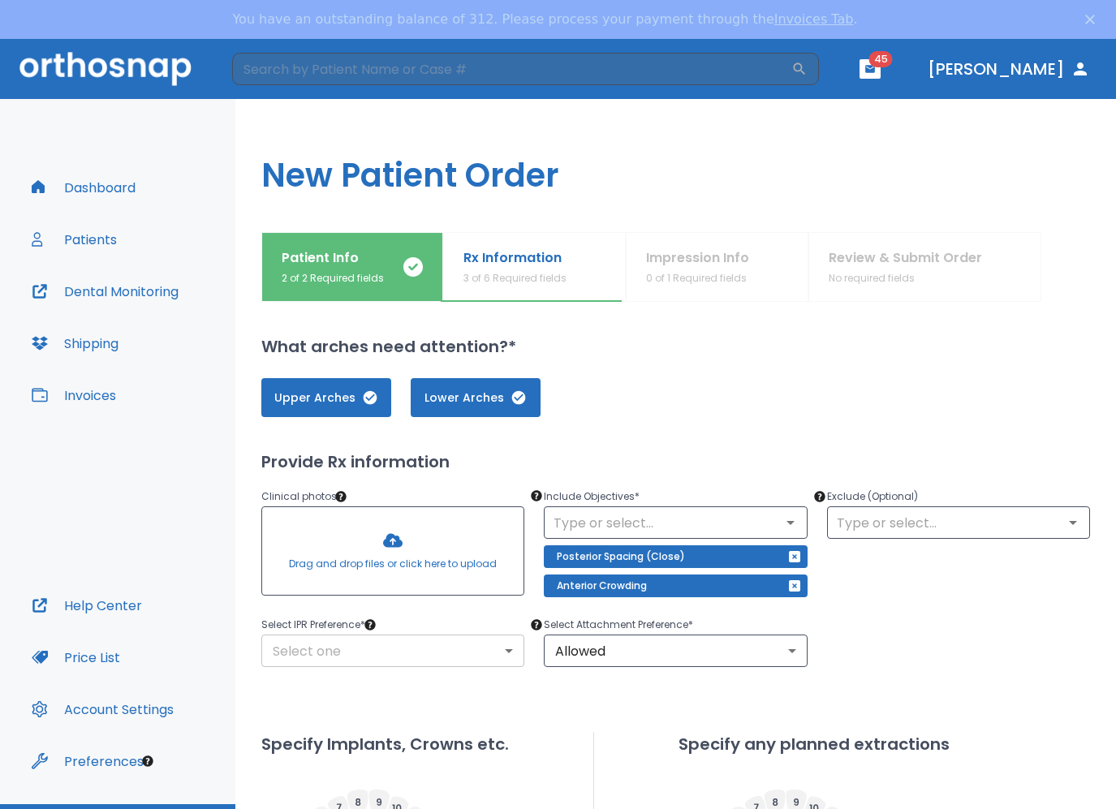
click at [457, 650] on body "​ 45 Dr. Mortenson Dashboard Patients Dental Monitoring Shipping Invoices Help …" at bounding box center [558, 443] width 1116 height 809
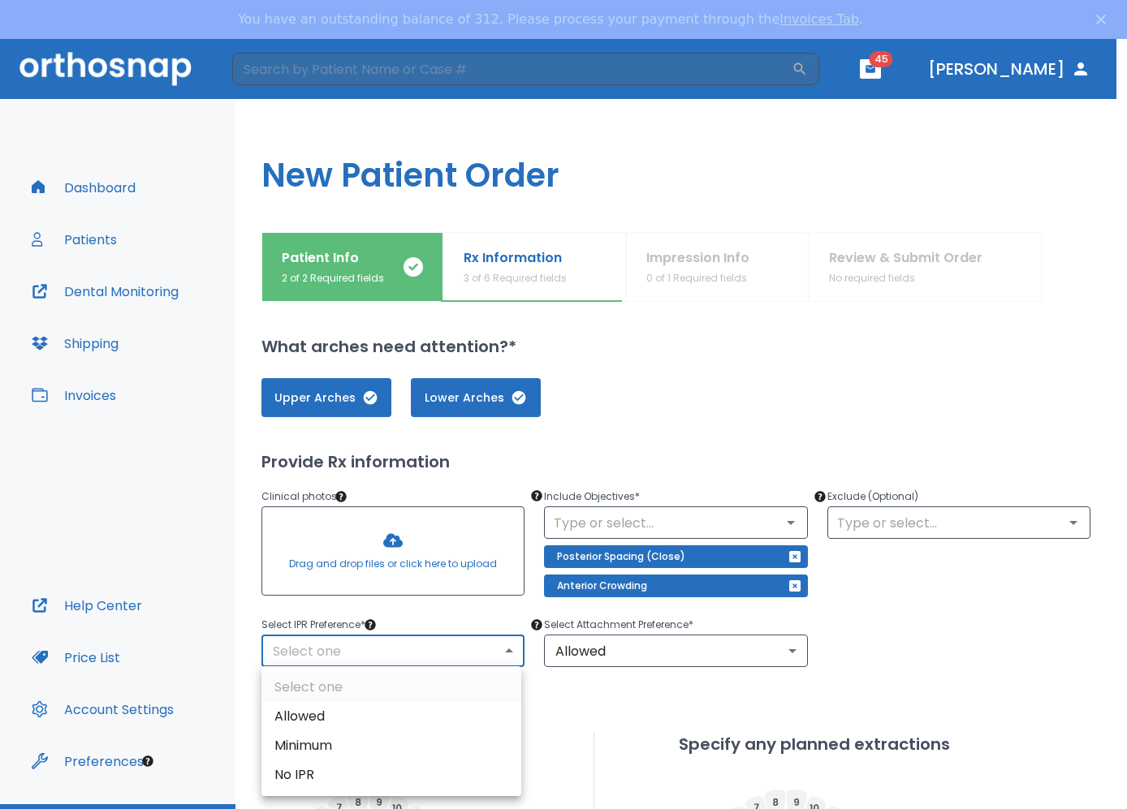
click at [355, 744] on li "Minimum" at bounding box center [391, 746] width 260 height 29
type input "2"
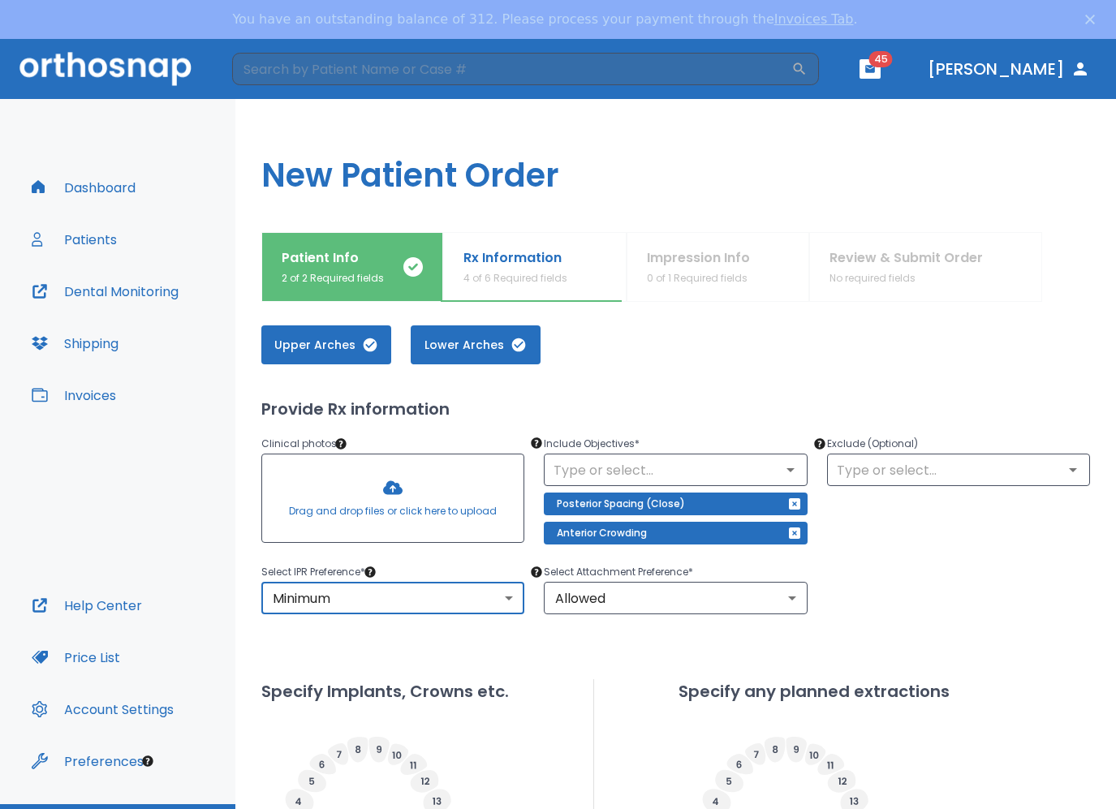
scroll to position [81, 0]
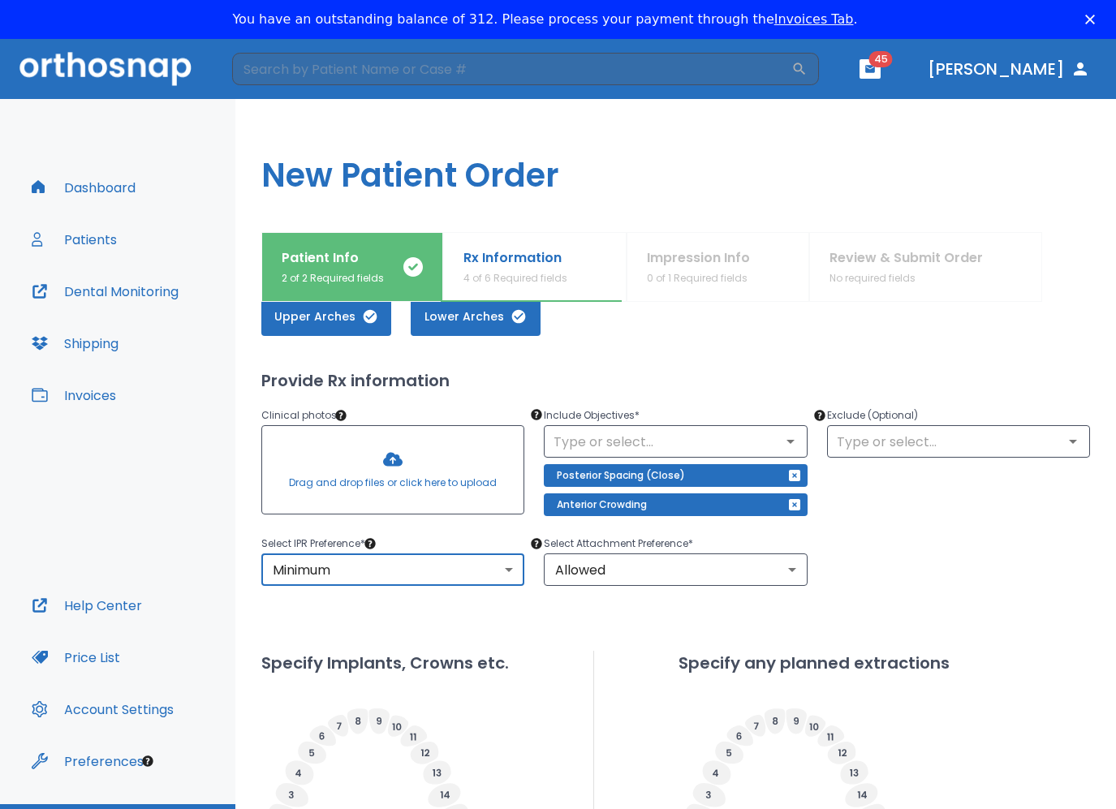
click at [378, 459] on div at bounding box center [392, 470] width 261 height 88
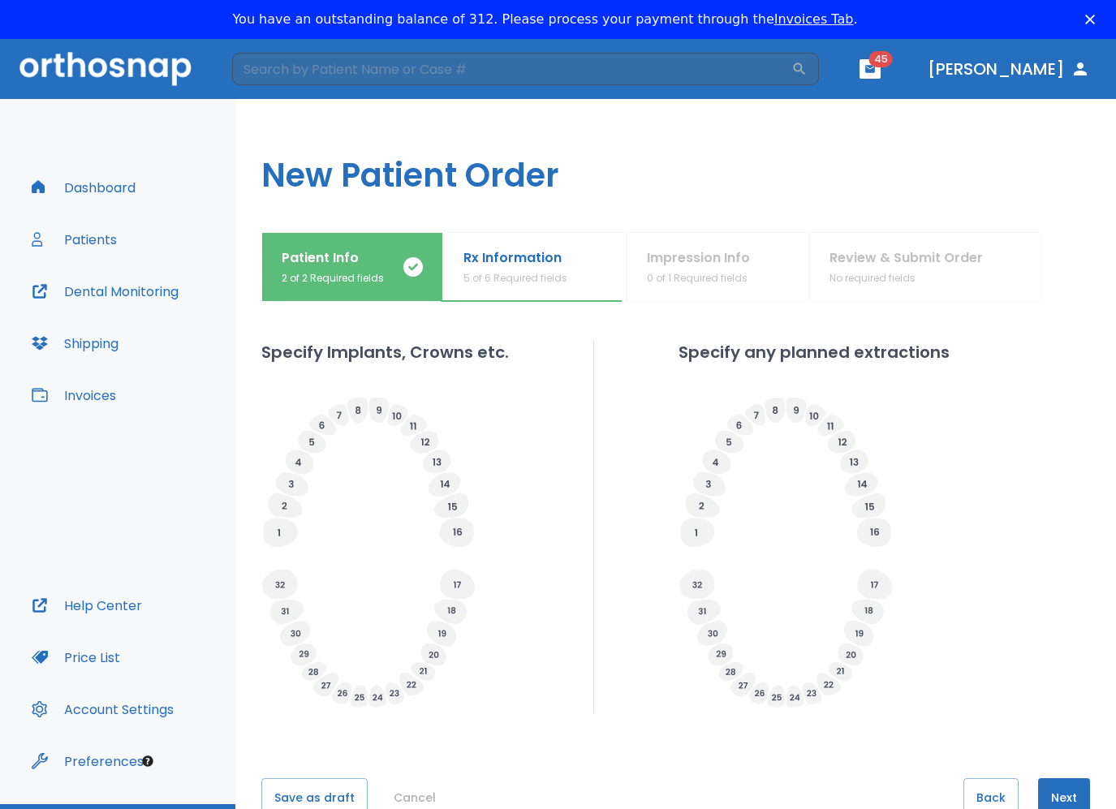
scroll to position [446, 0]
click at [687, 539] on icon at bounding box center [697, 530] width 34 height 29
click at [708, 574] on input "Planned" at bounding box center [726, 574] width 23 height 23
radio input "false"
click at [708, 535] on icon at bounding box center [874, 530] width 34 height 29
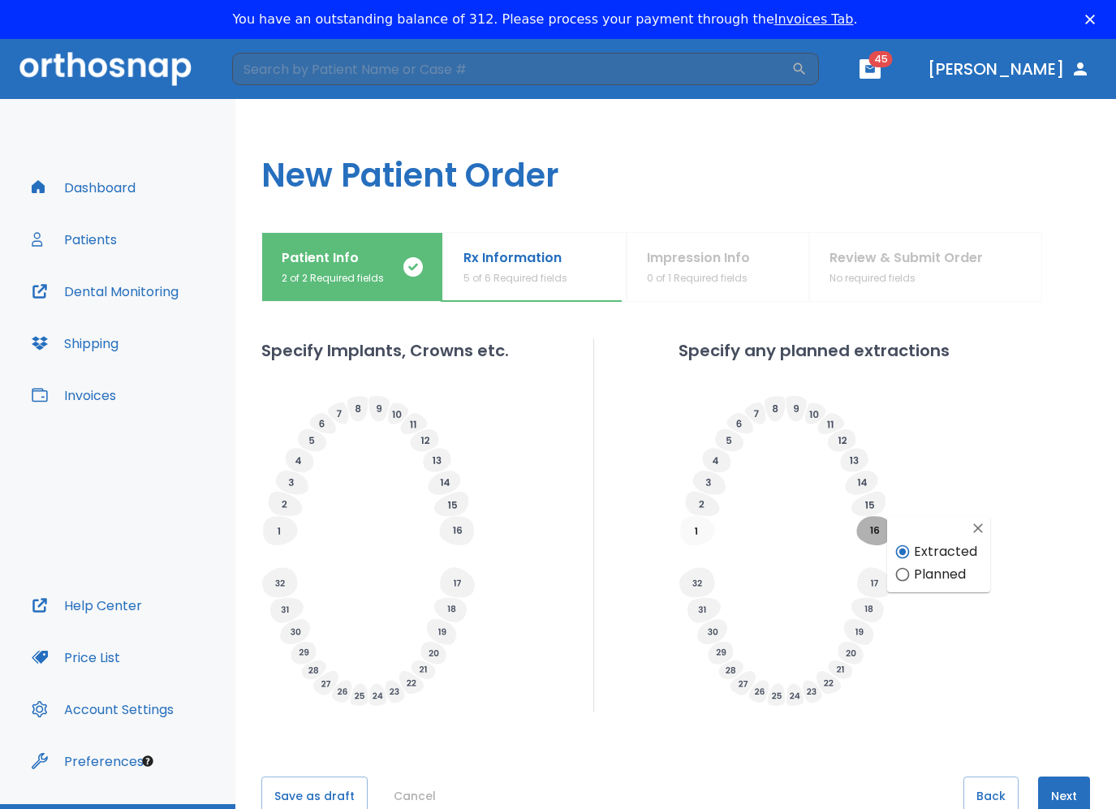
click at [708, 575] on input "Planned" at bounding box center [903, 574] width 23 height 23
radio input "false"
click at [708, 586] on icon at bounding box center [874, 583] width 35 height 30
click at [708, 628] on input "Planned" at bounding box center [903, 626] width 23 height 23
radio input "false"
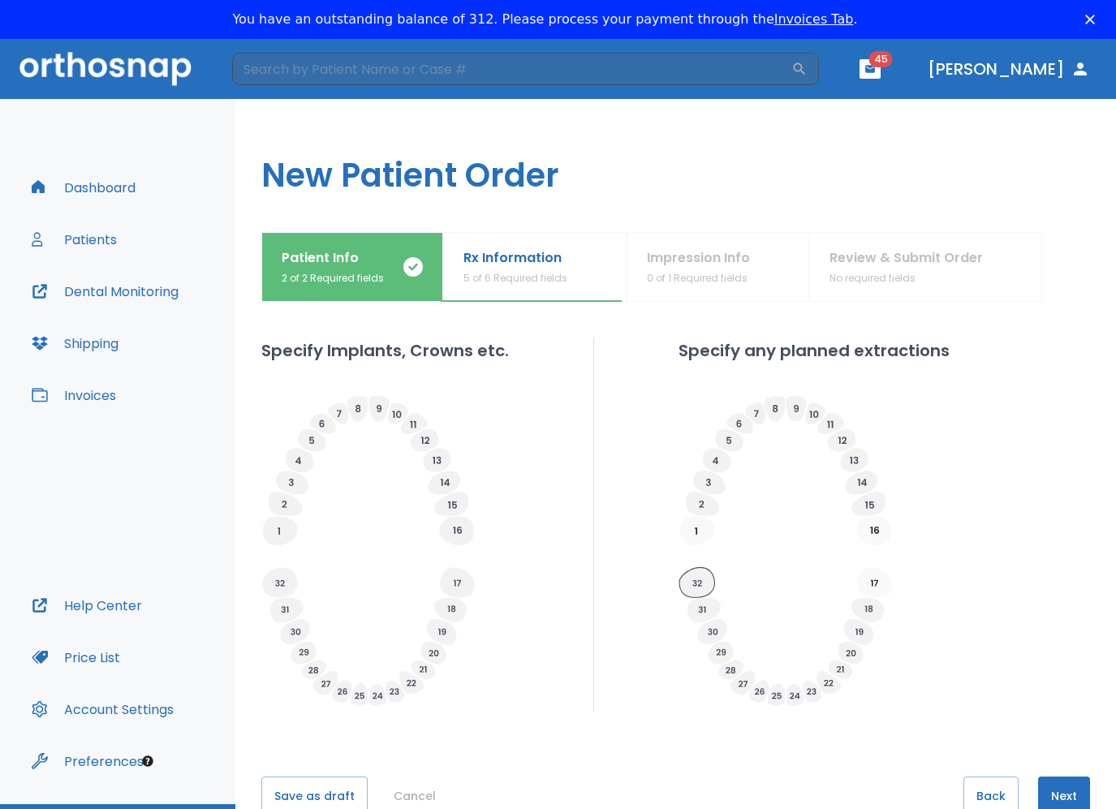
click at [688, 583] on icon at bounding box center [697, 583] width 35 height 30
click at [708, 628] on input "Planned" at bounding box center [726, 626] width 23 height 23
radio input "false"
click at [708, 796] on button "Next" at bounding box center [1064, 796] width 52 height 39
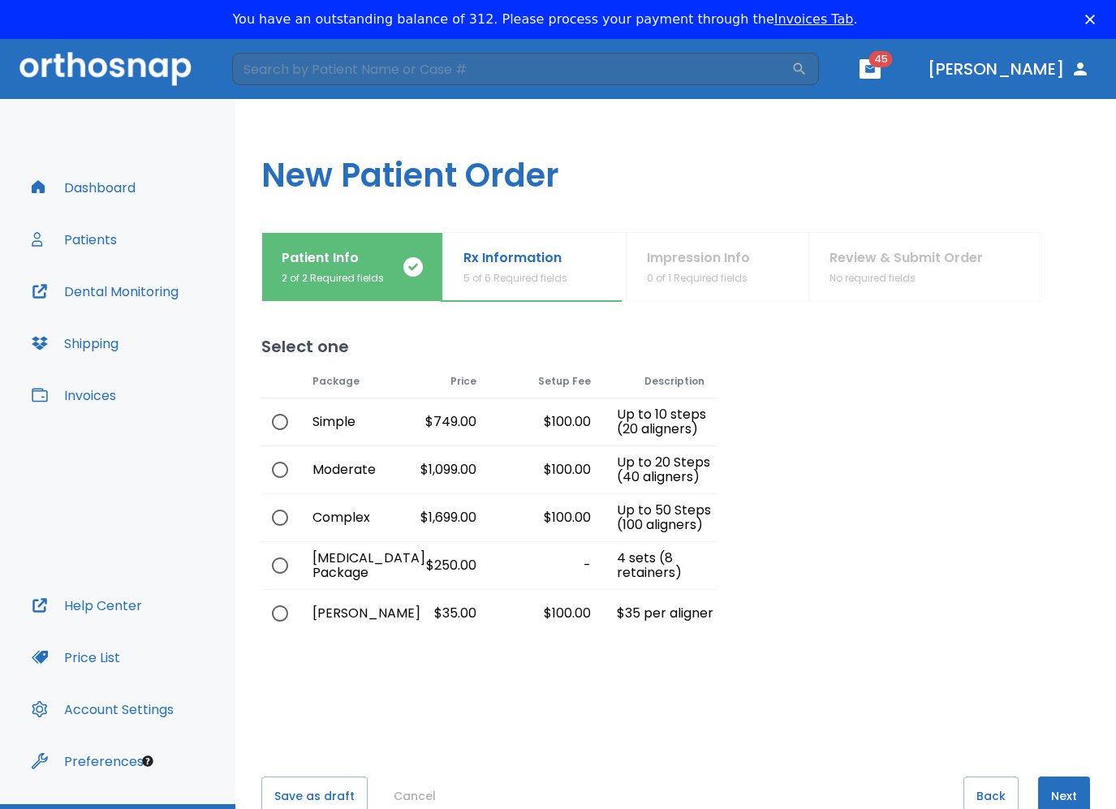
click at [278, 426] on input "radio" at bounding box center [280, 422] width 34 height 34
radio input "true"
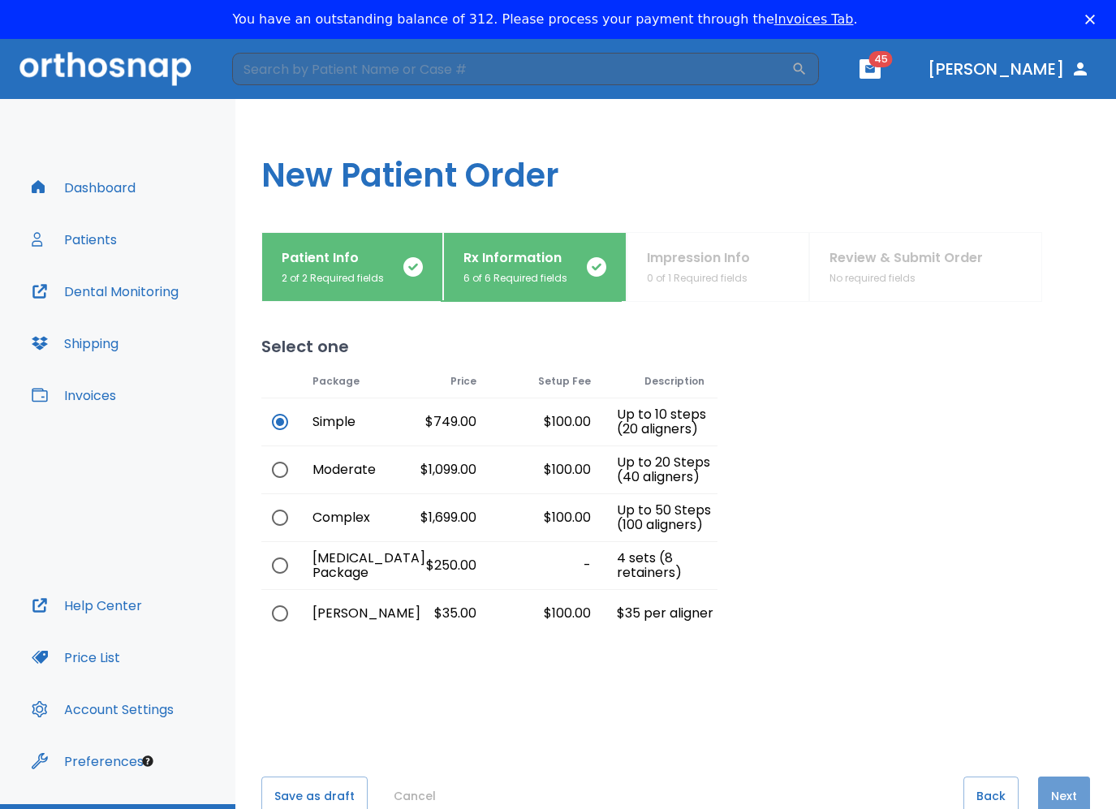
click at [708, 792] on button "Next" at bounding box center [1064, 796] width 52 height 39
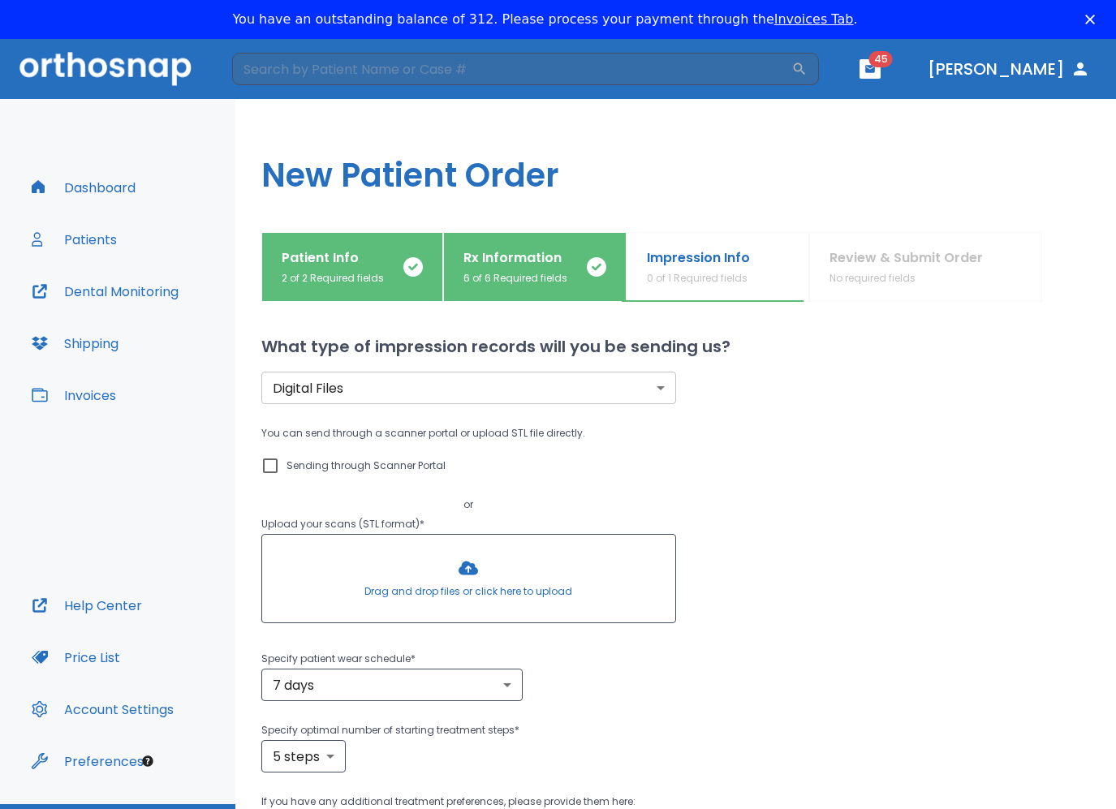
click at [523, 391] on body "​ 45 Dr. Mortenson Dashboard Patients Dental Monitoring Shipping Invoices Help …" at bounding box center [558, 443] width 1116 height 809
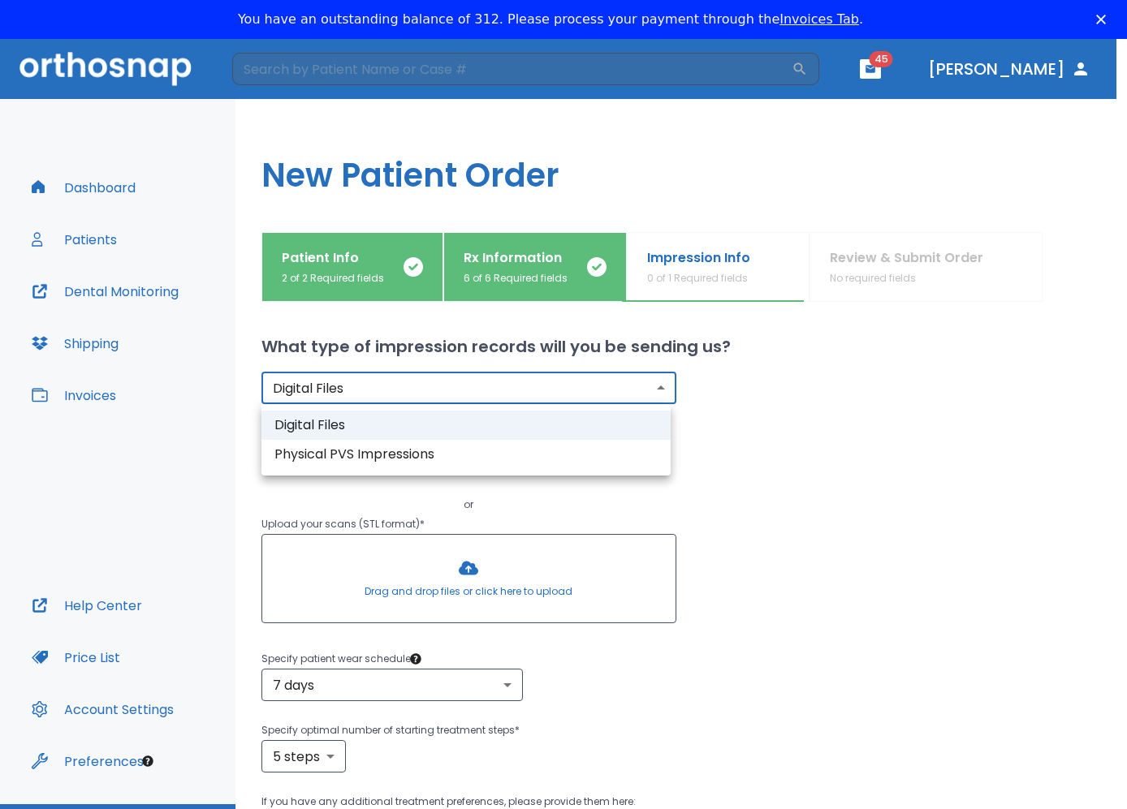
click at [523, 391] on div at bounding box center [563, 404] width 1127 height 809
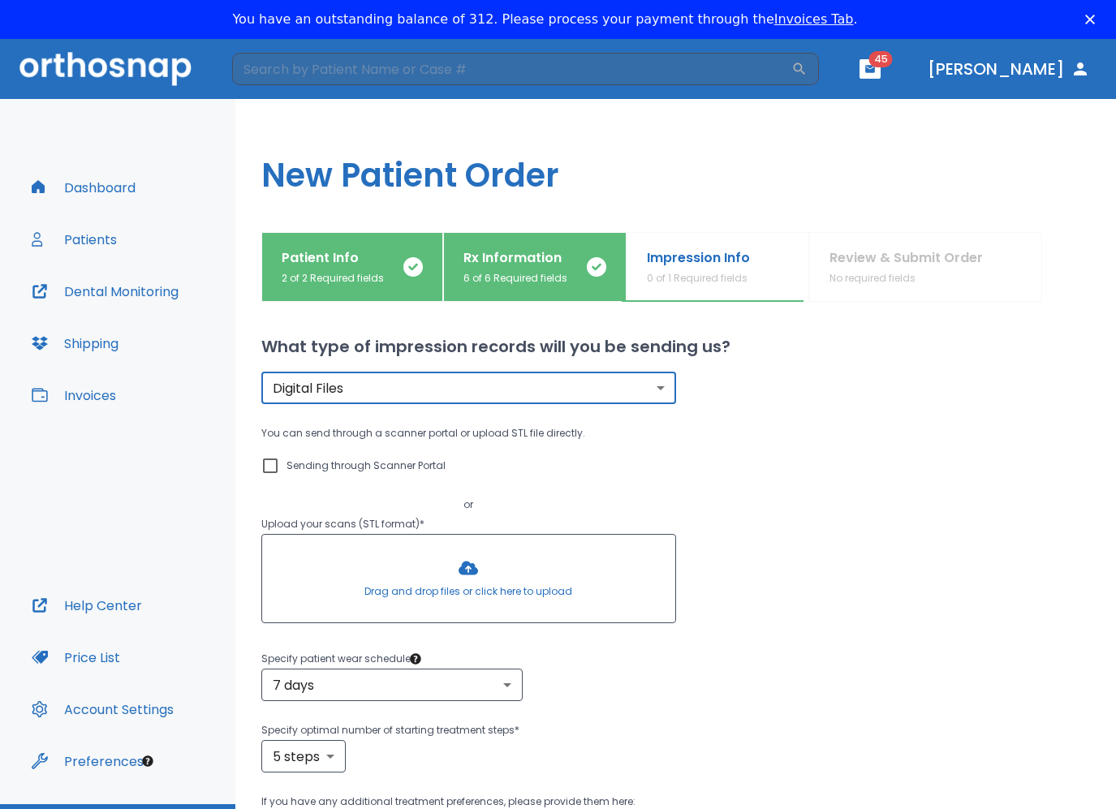
click at [465, 568] on div at bounding box center [468, 579] width 413 height 88
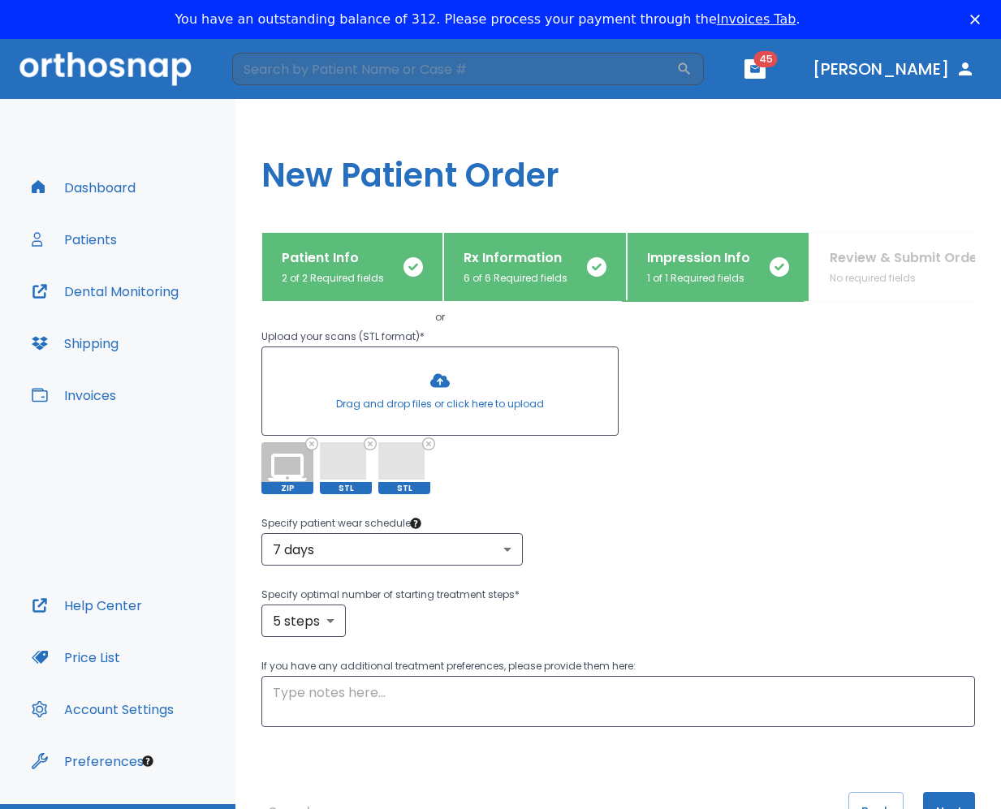
scroll to position [203, 0]
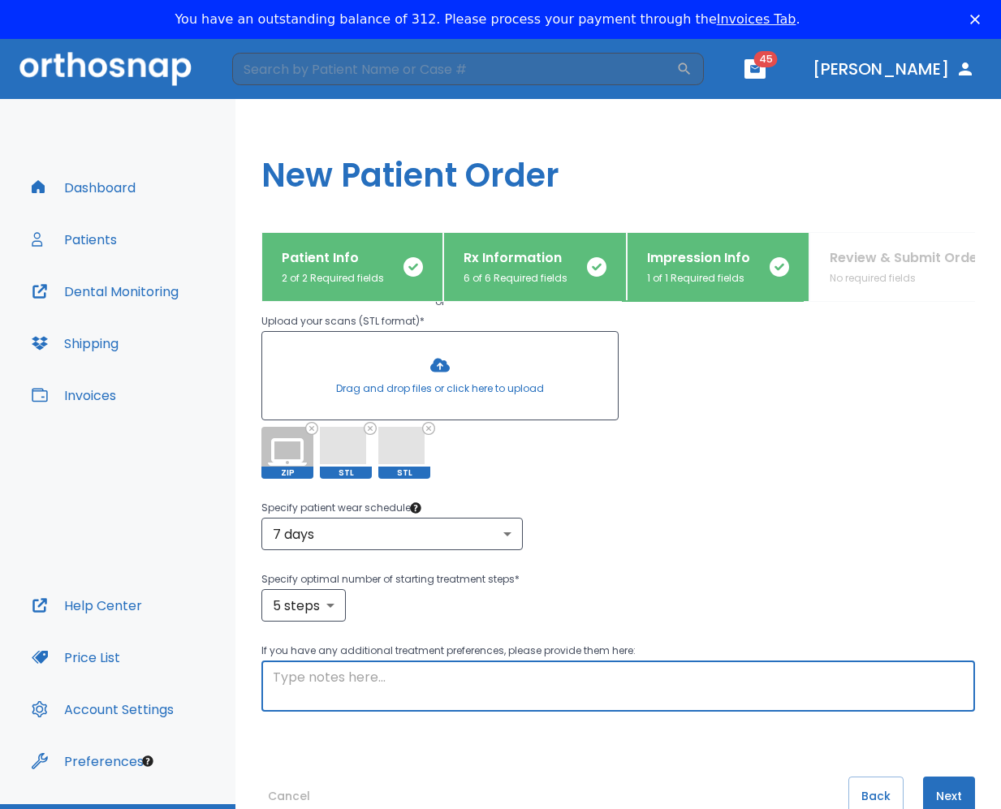
click at [378, 681] on textarea at bounding box center [618, 686] width 691 height 37
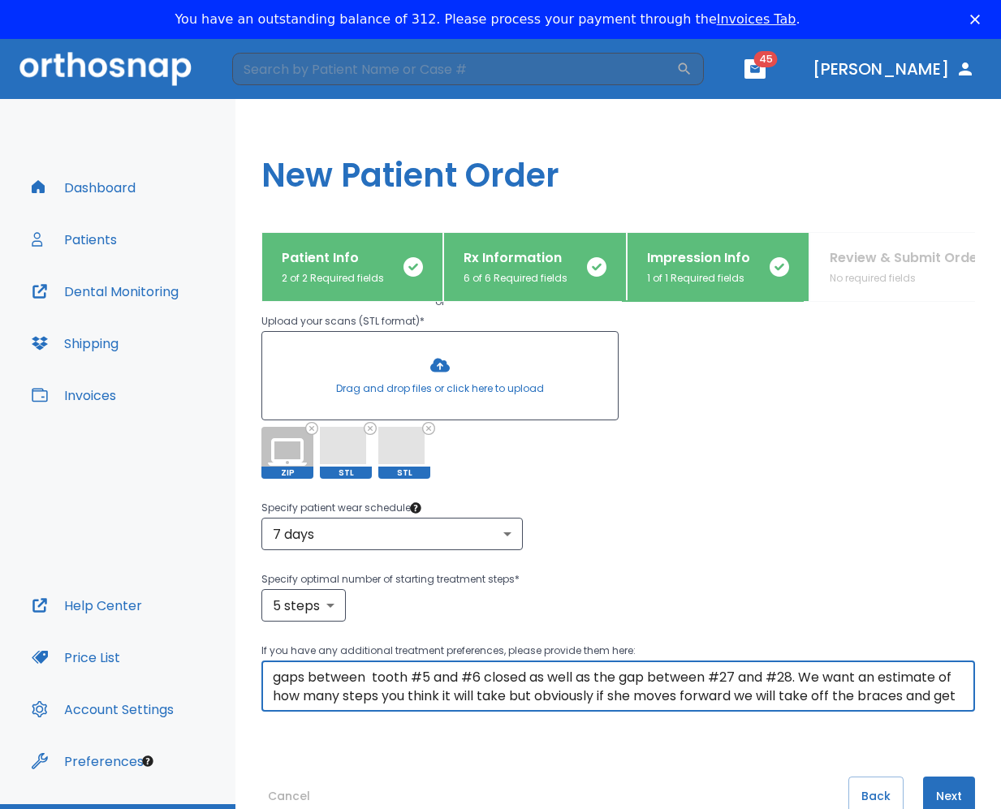
scroll to position [56, 0]
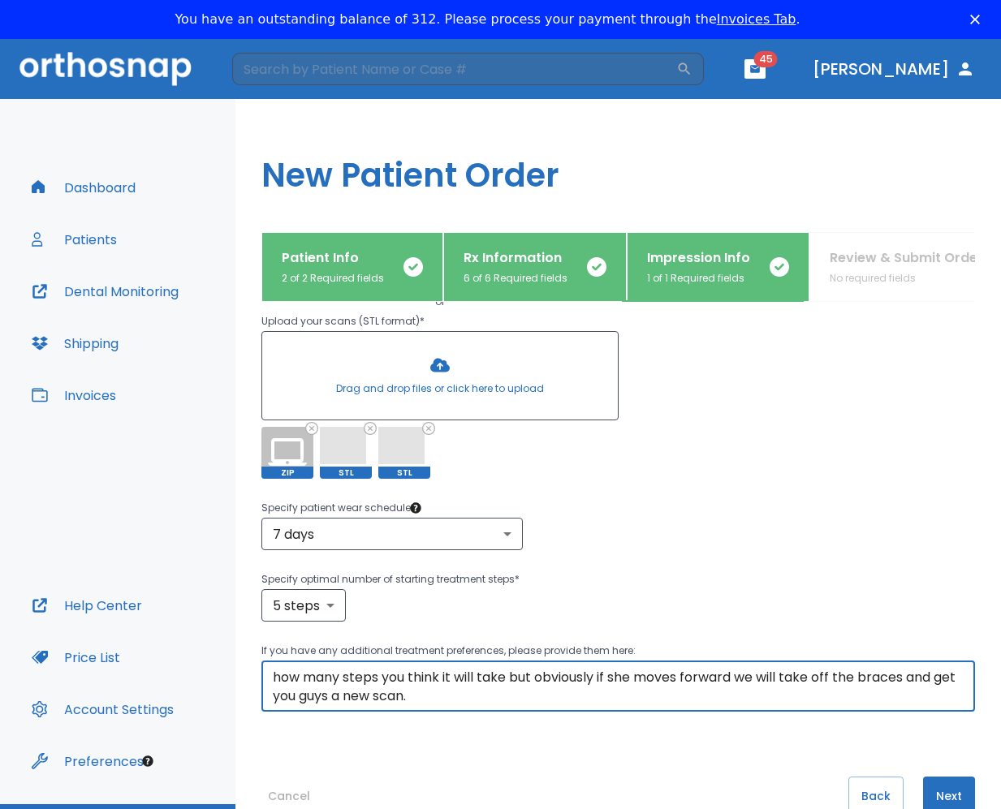
type textarea "She has been in braces but abandoned treatment at that office. She is having a …"
click at [708, 796] on button "Next" at bounding box center [949, 796] width 52 height 39
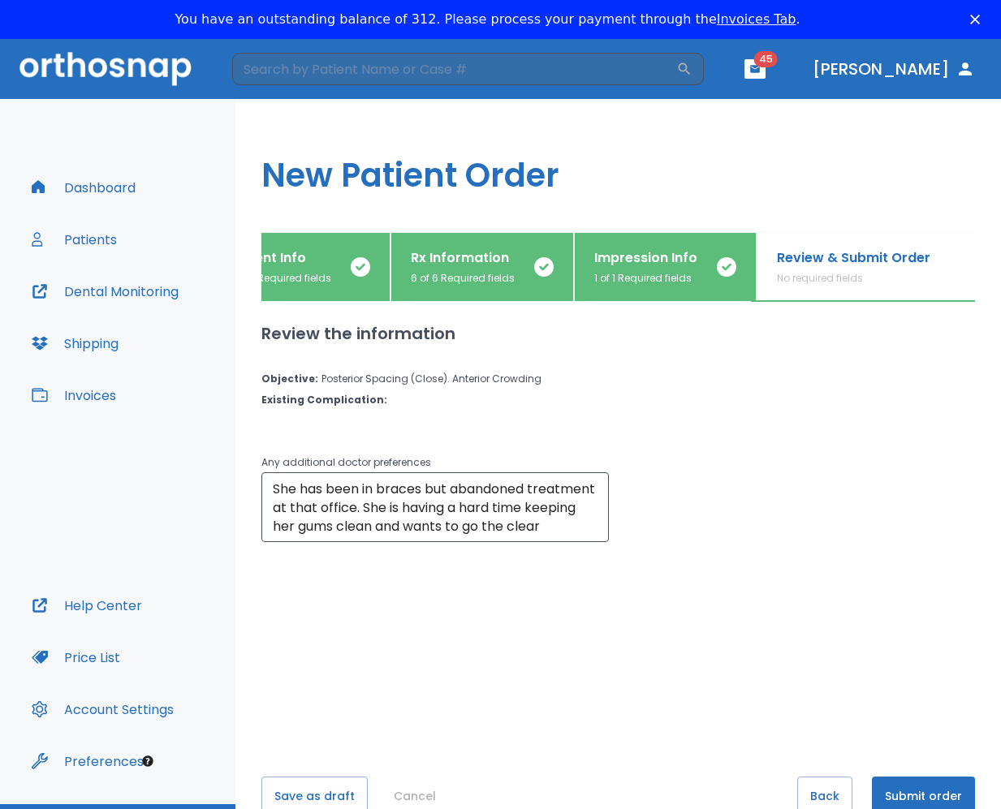
scroll to position [0, 59]
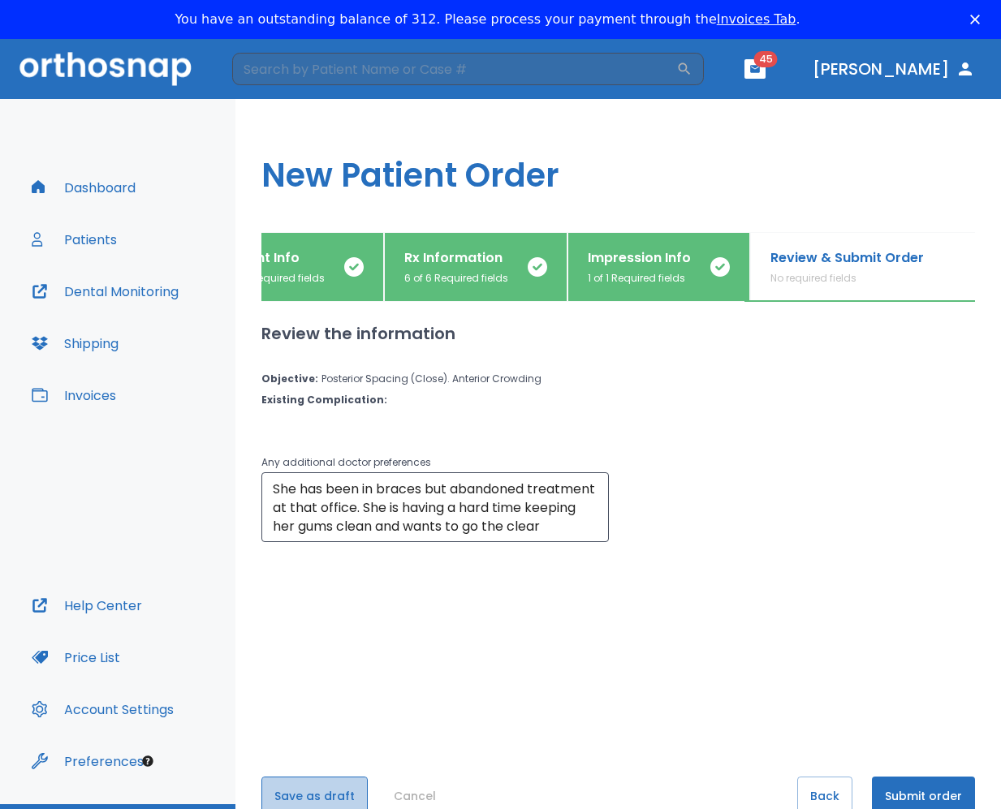
click at [319, 783] on button "Save as draft" at bounding box center [314, 796] width 106 height 39
click at [708, 789] on button "Back" at bounding box center [824, 796] width 55 height 39
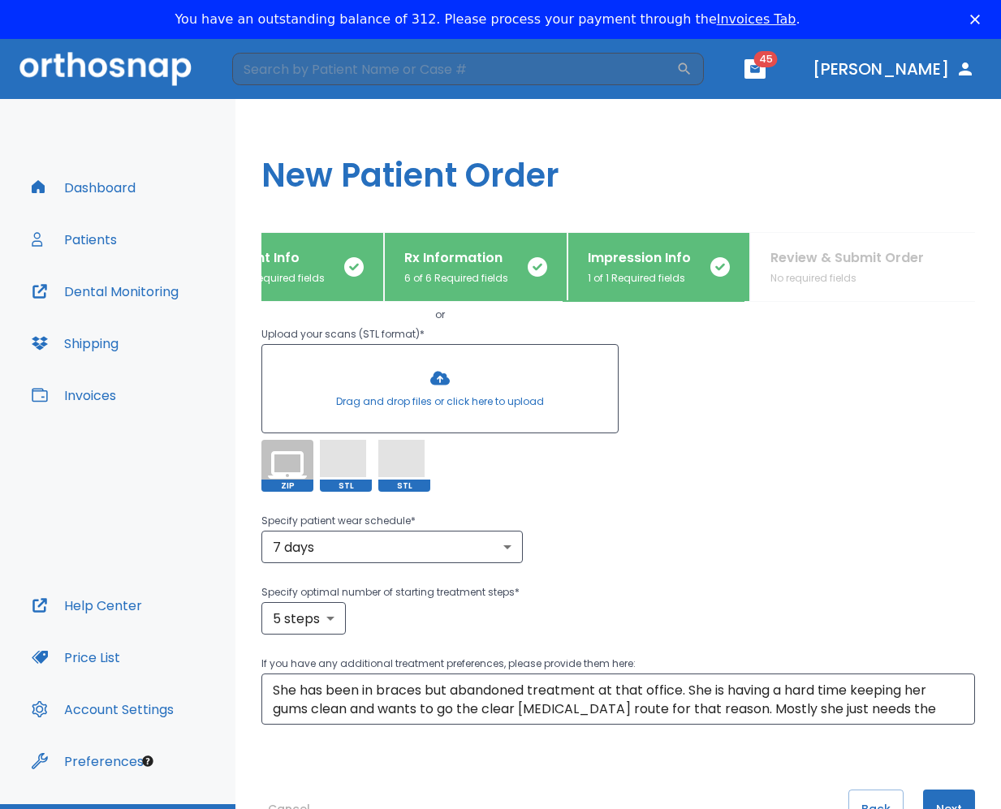
scroll to position [203, 0]
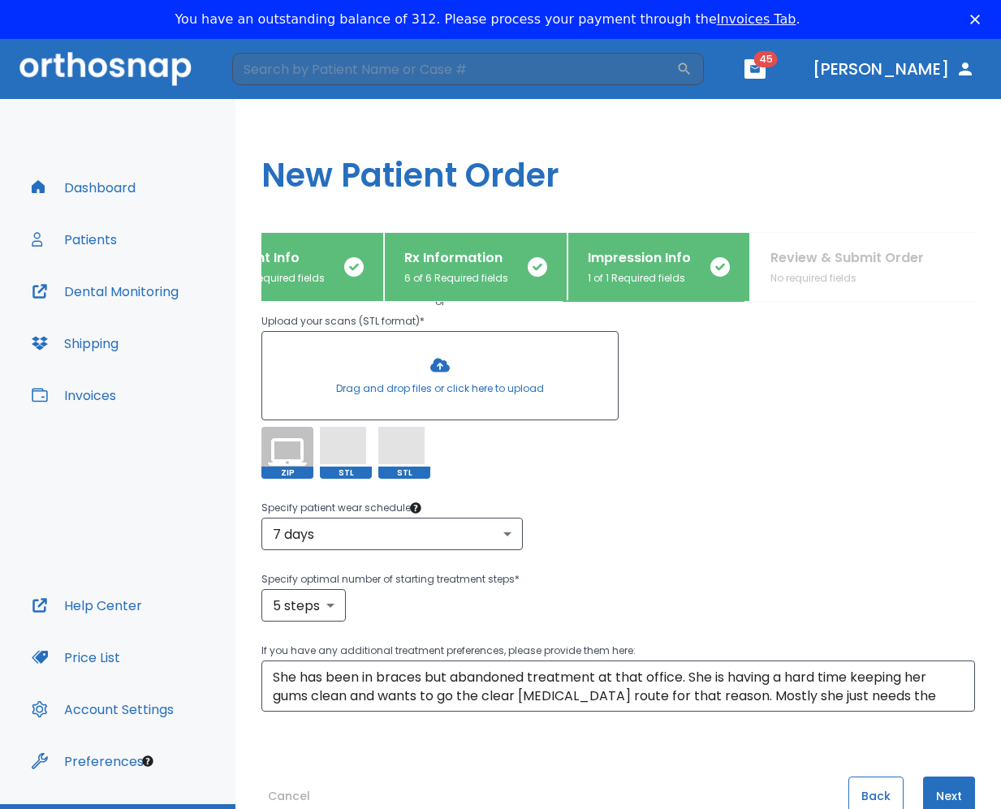
click at [708, 797] on button "Back" at bounding box center [875, 796] width 55 height 39
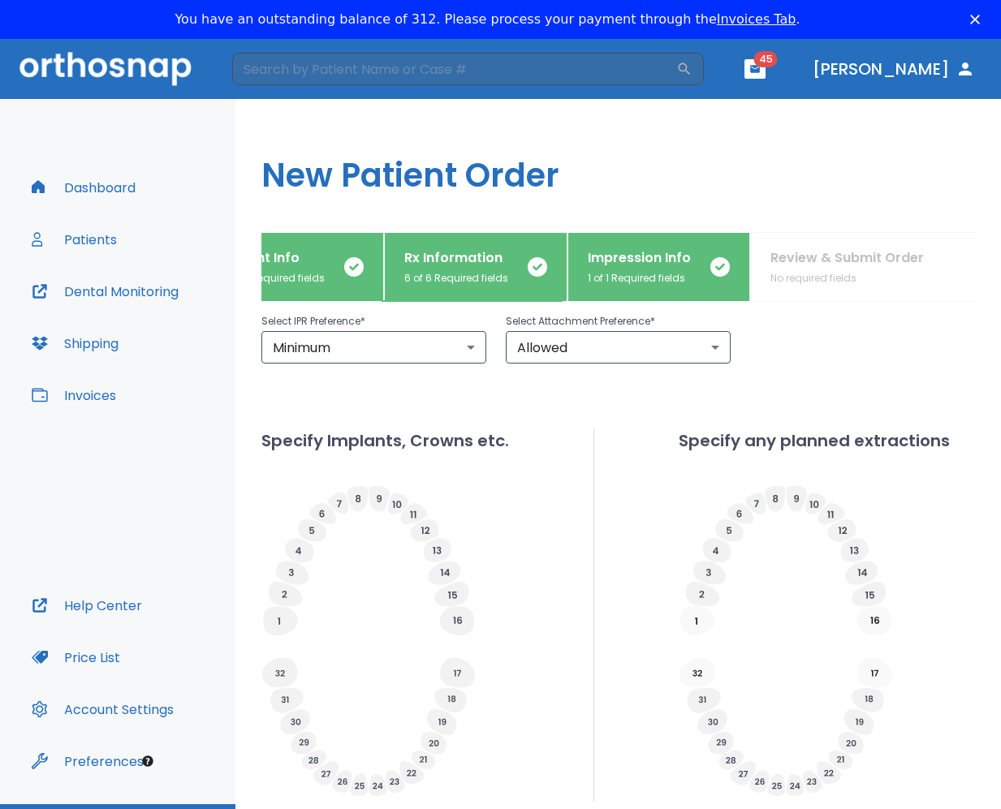
scroll to position [446, 0]
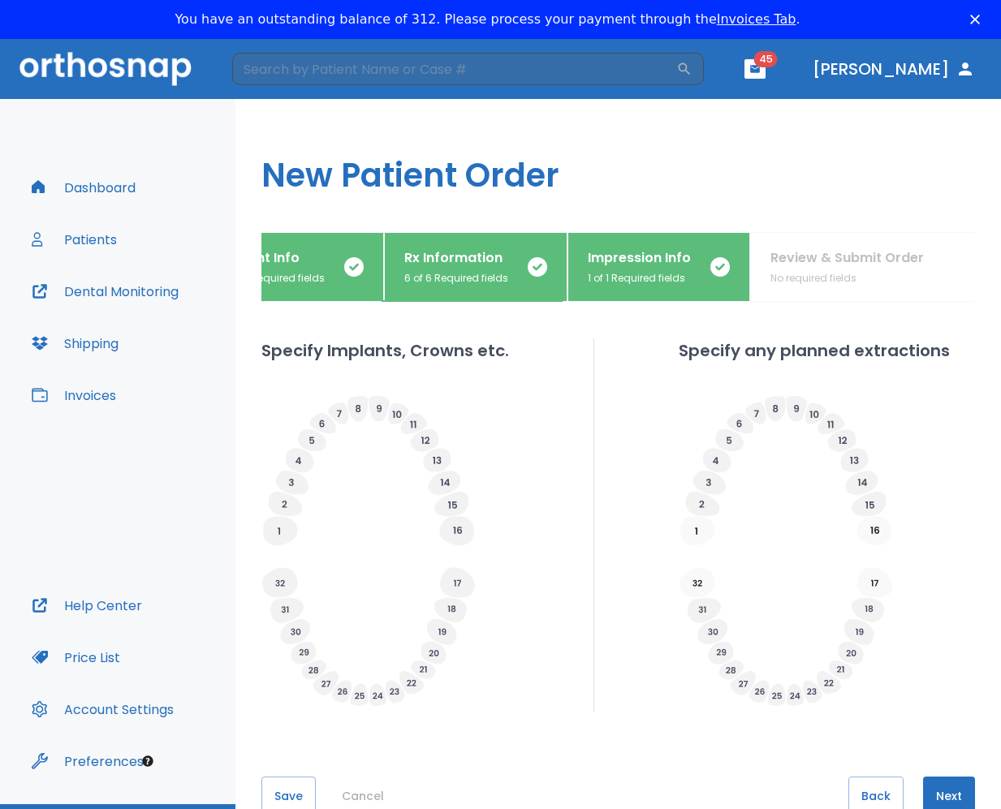
click at [708, 782] on button "Back" at bounding box center [875, 796] width 55 height 39
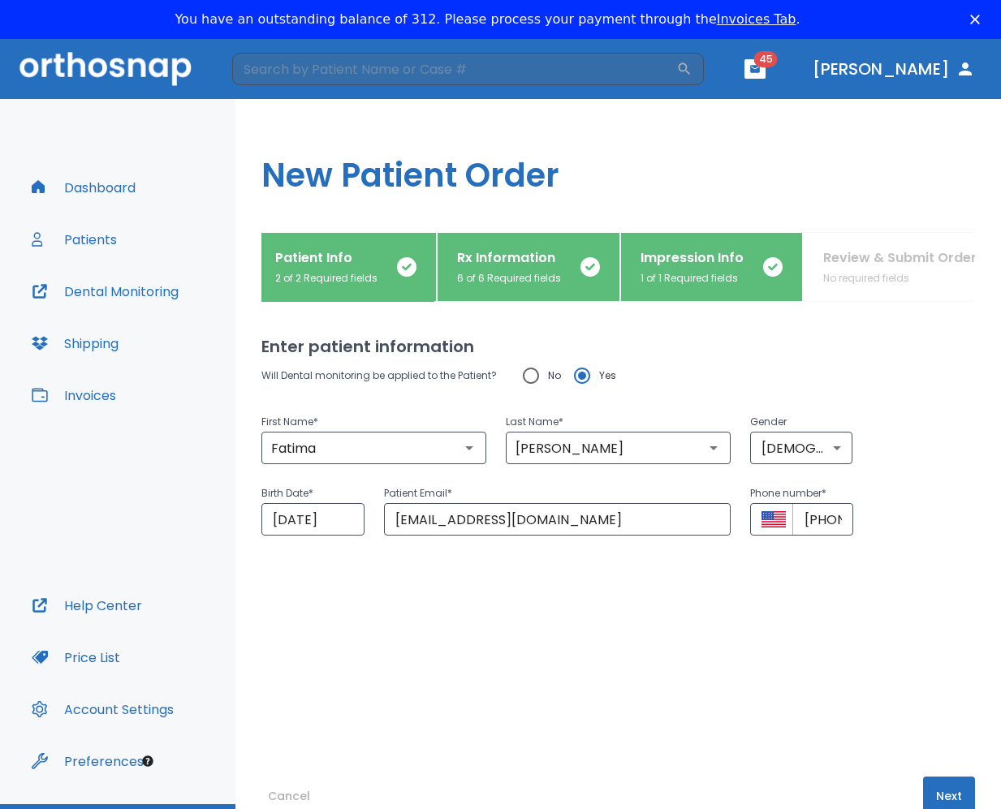
scroll to position [0, 0]
click at [708, 785] on button "Next" at bounding box center [949, 796] width 52 height 39
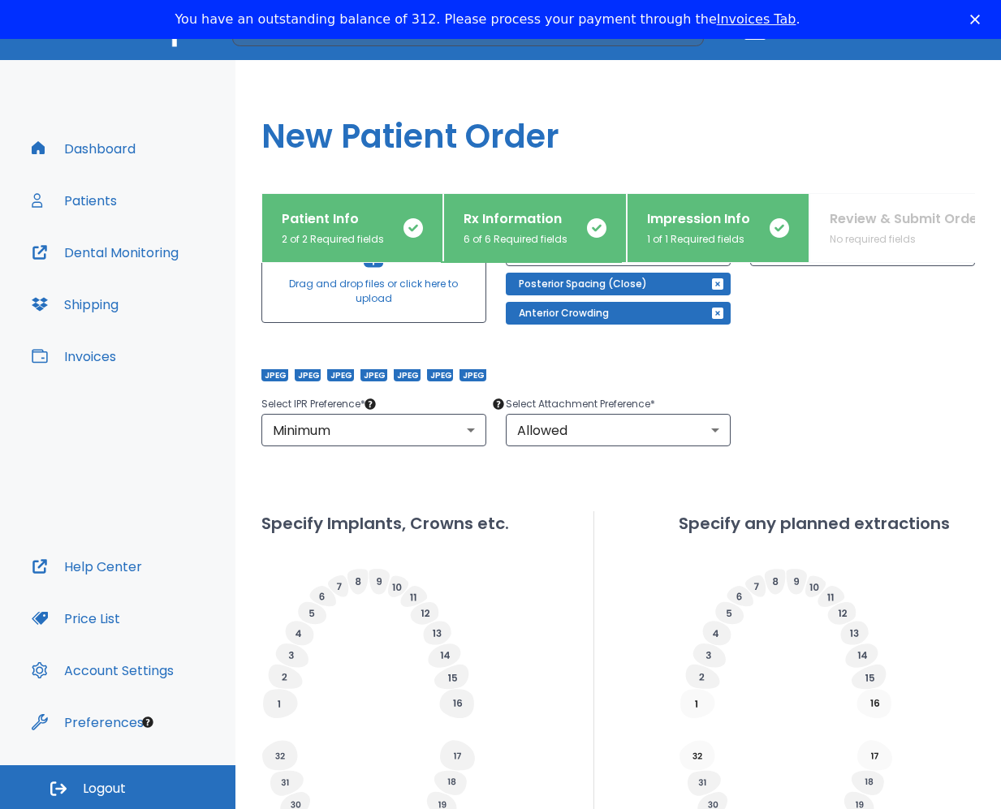
scroll to position [446, 0]
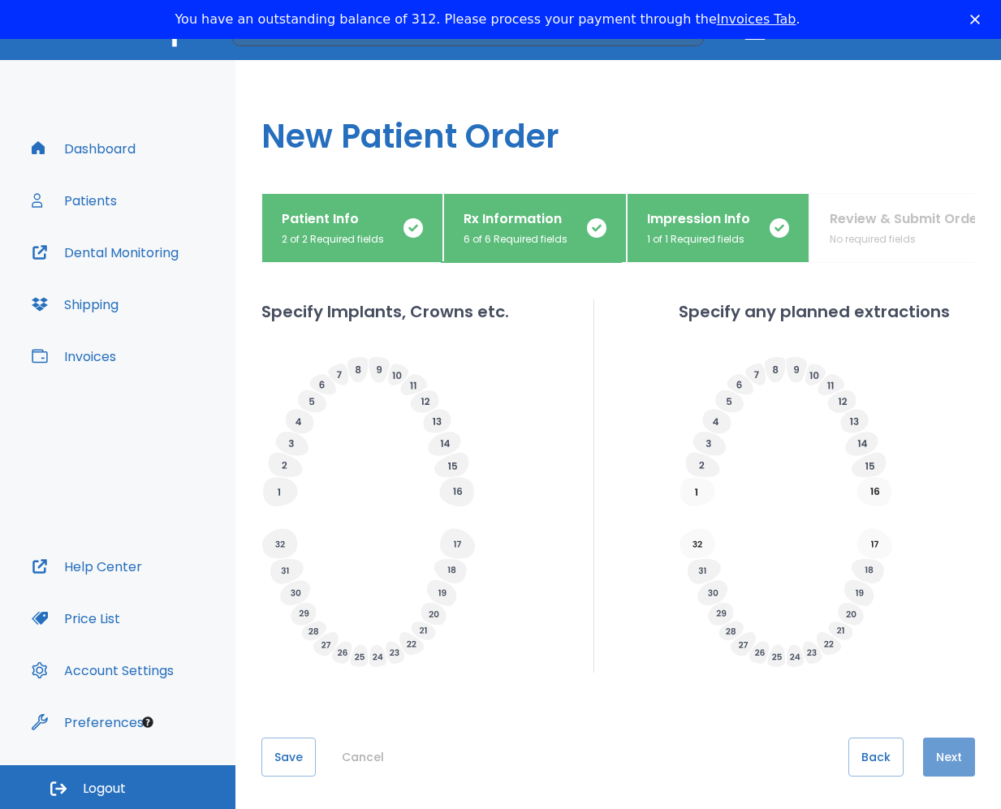
click at [708, 763] on button "Next" at bounding box center [949, 757] width 52 height 39
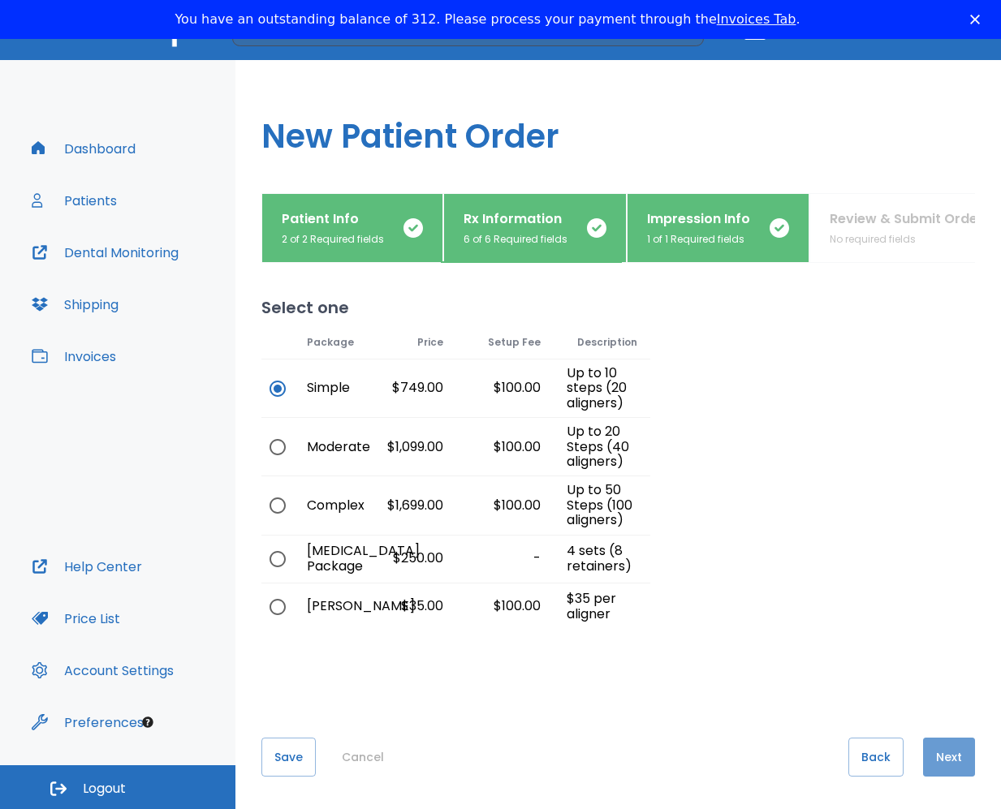
click at [708, 745] on button "Next" at bounding box center [949, 757] width 52 height 39
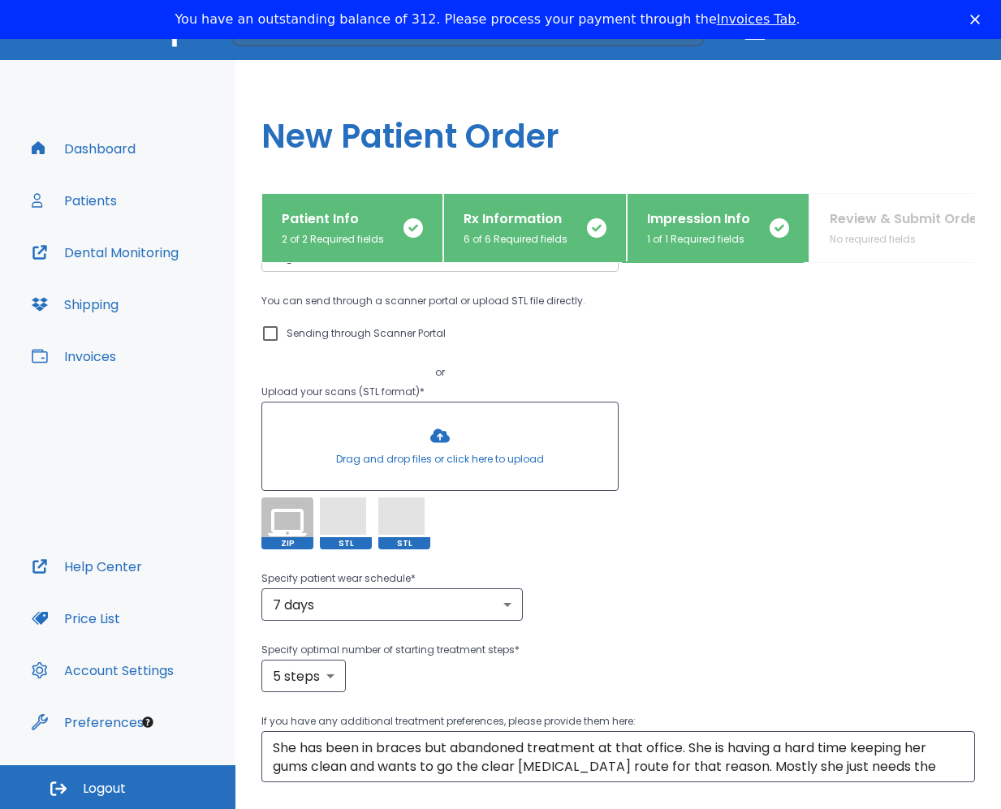
scroll to position [203, 0]
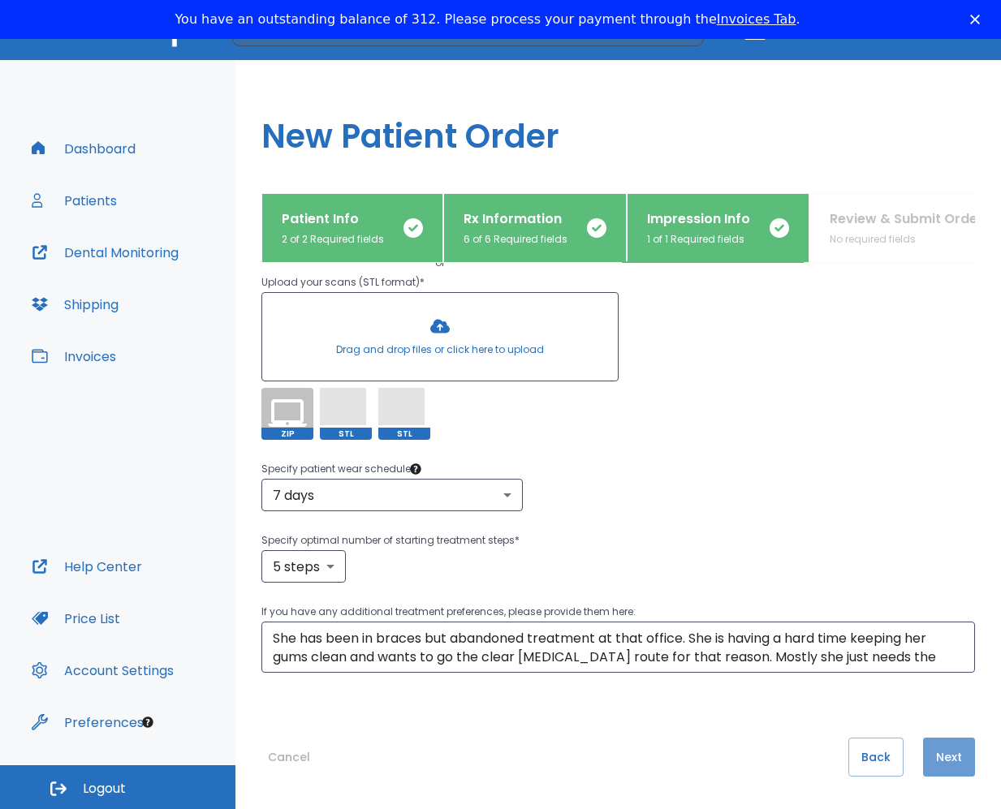
click at [708, 762] on button "Next" at bounding box center [949, 757] width 52 height 39
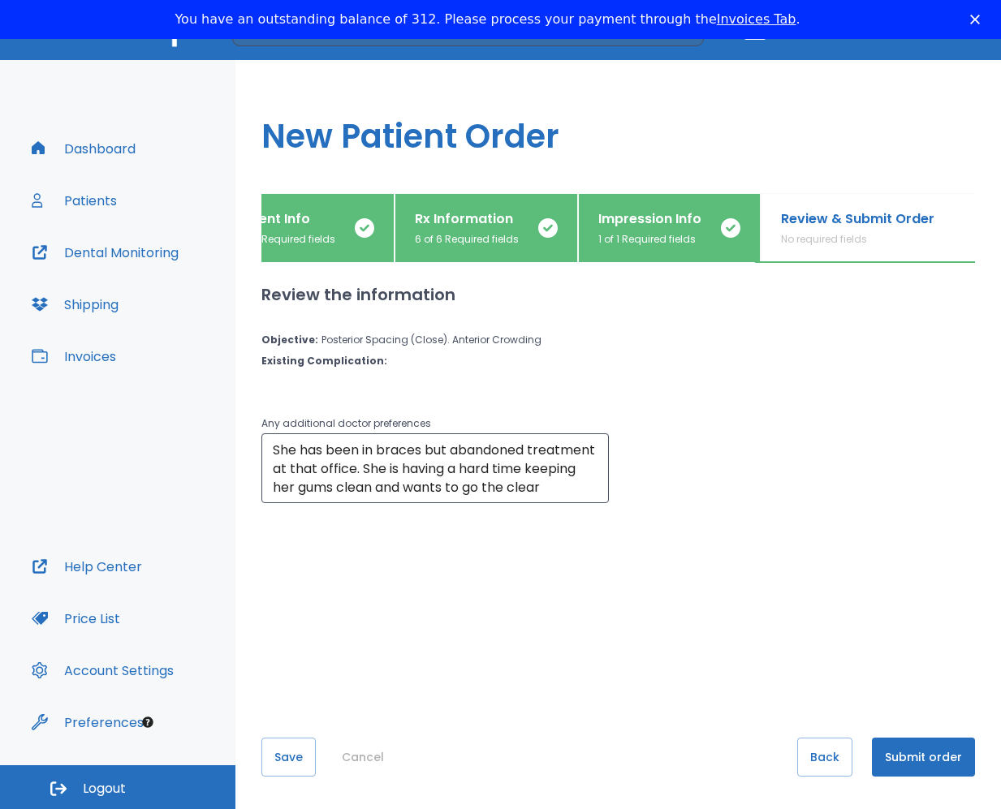
scroll to position [0, 59]
click at [708, 758] on button "Submit order" at bounding box center [923, 757] width 103 height 39
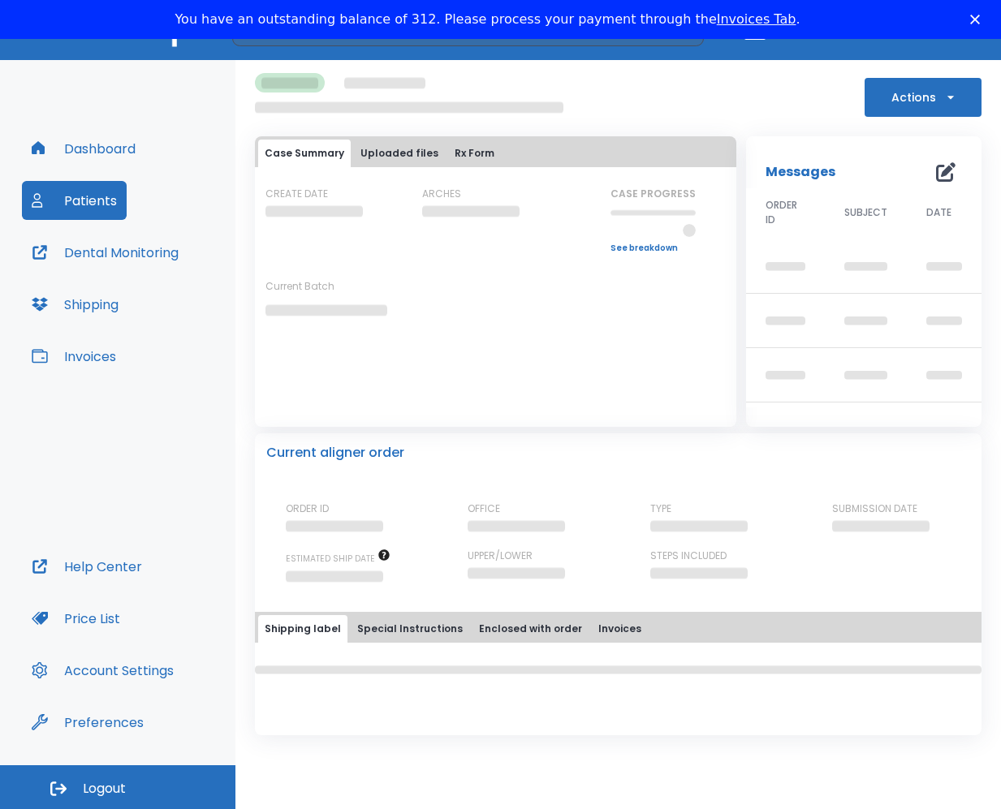
click at [708, 18] on link "Invoices Tab" at bounding box center [757, 18] width 80 height 15
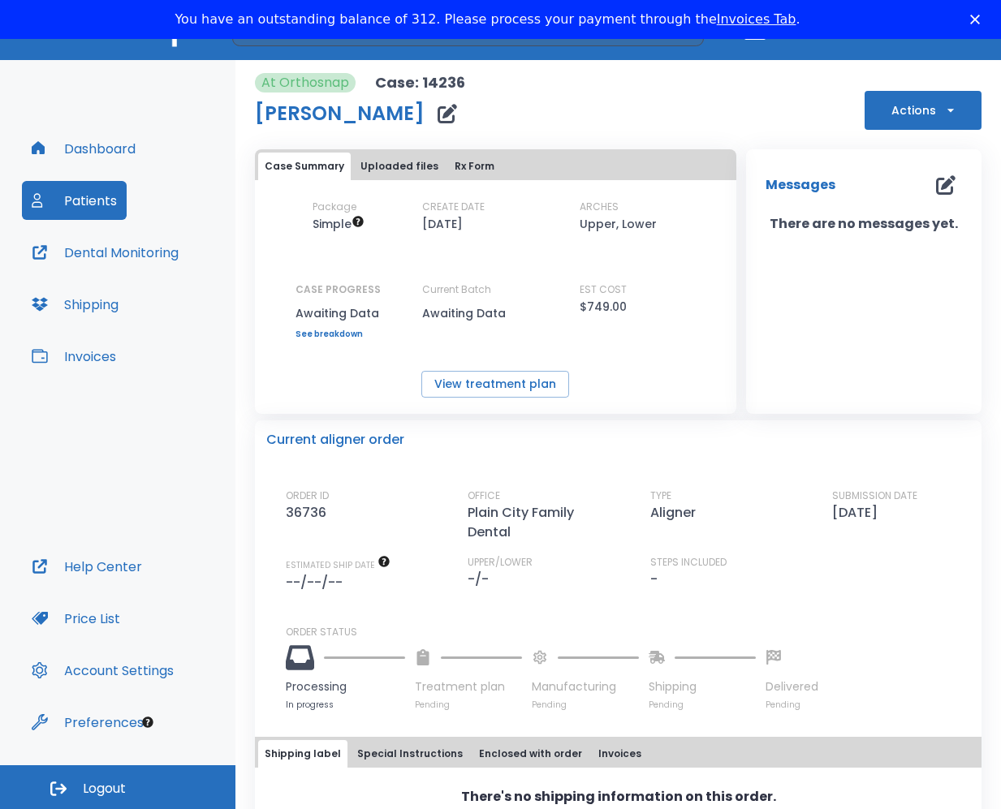
click at [671, 101] on div "At Orthosnap Case: 14236 Fatima Perez Actions" at bounding box center [618, 101] width 727 height 57
click at [708, 23] on polygon "Close" at bounding box center [975, 20] width 10 height 10
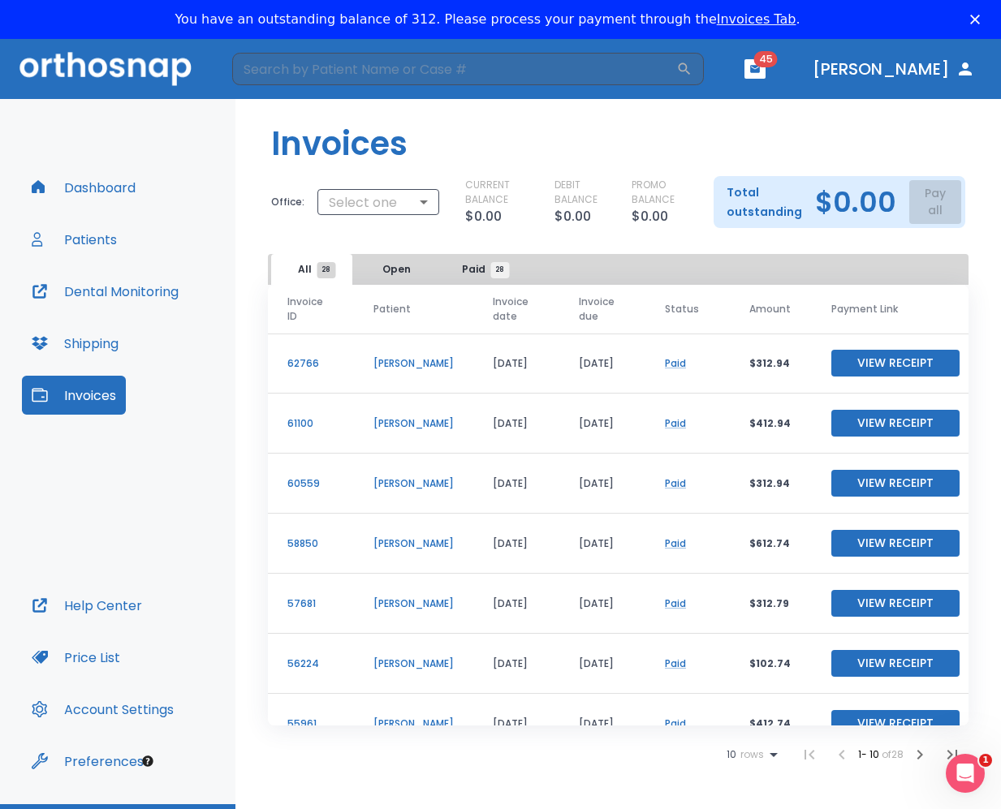
click at [980, 17] on icon "Close" at bounding box center [975, 20] width 10 height 10
